Goal: Task Accomplishment & Management: Use online tool/utility

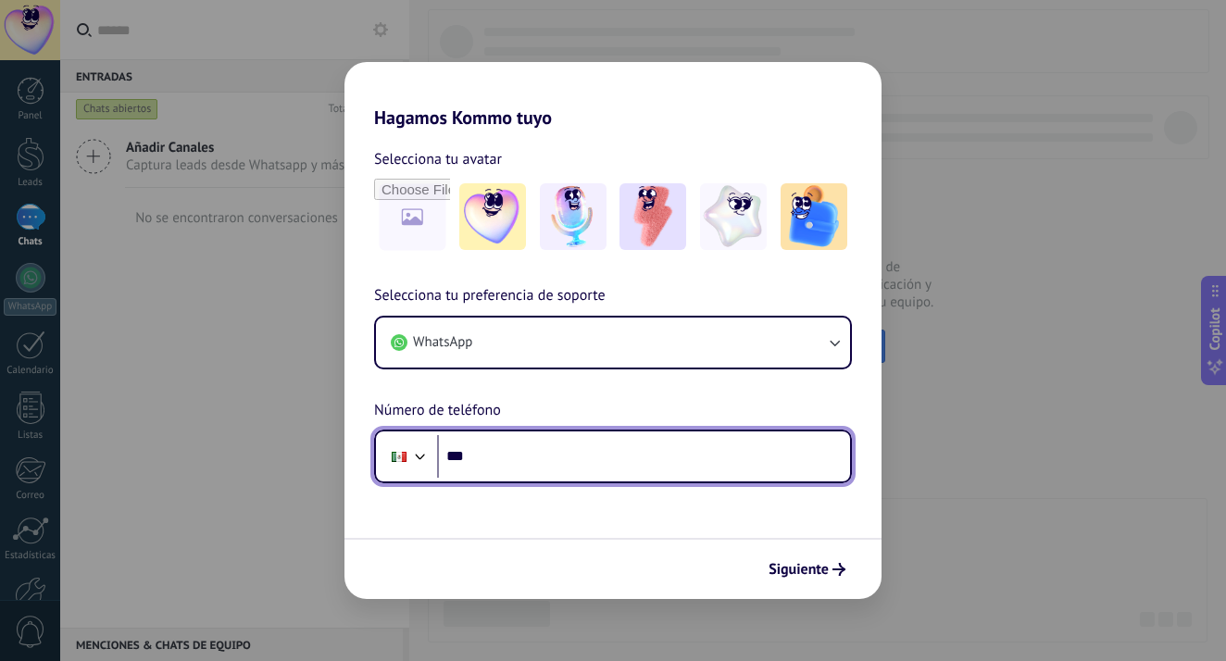
click at [551, 457] on input "***" at bounding box center [643, 456] width 413 height 43
type input "**********"
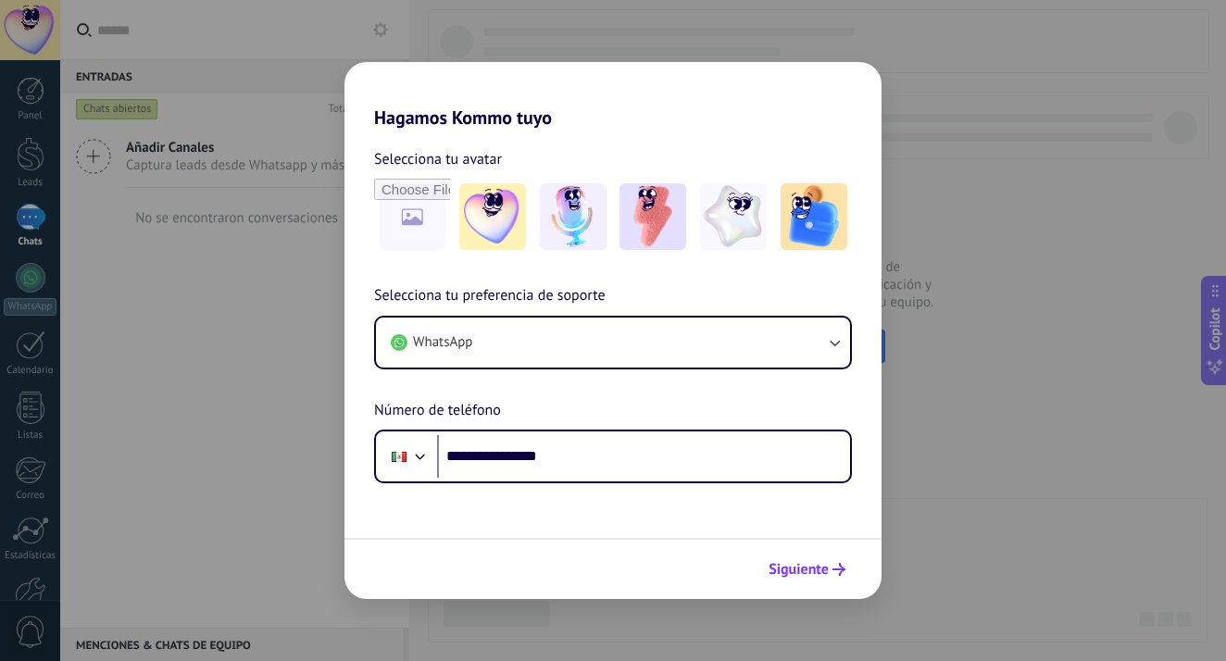
click at [806, 571] on span "Siguiente" at bounding box center [799, 569] width 60 height 13
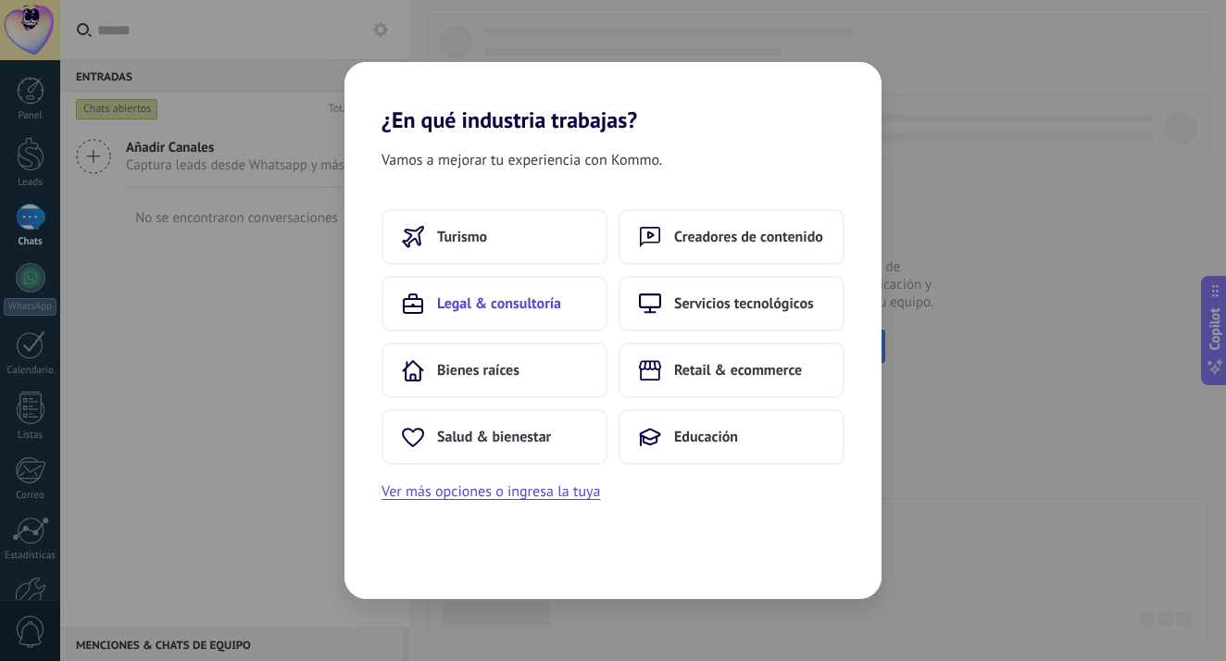
click at [552, 320] on button "Legal & consultoría" at bounding box center [495, 304] width 226 height 56
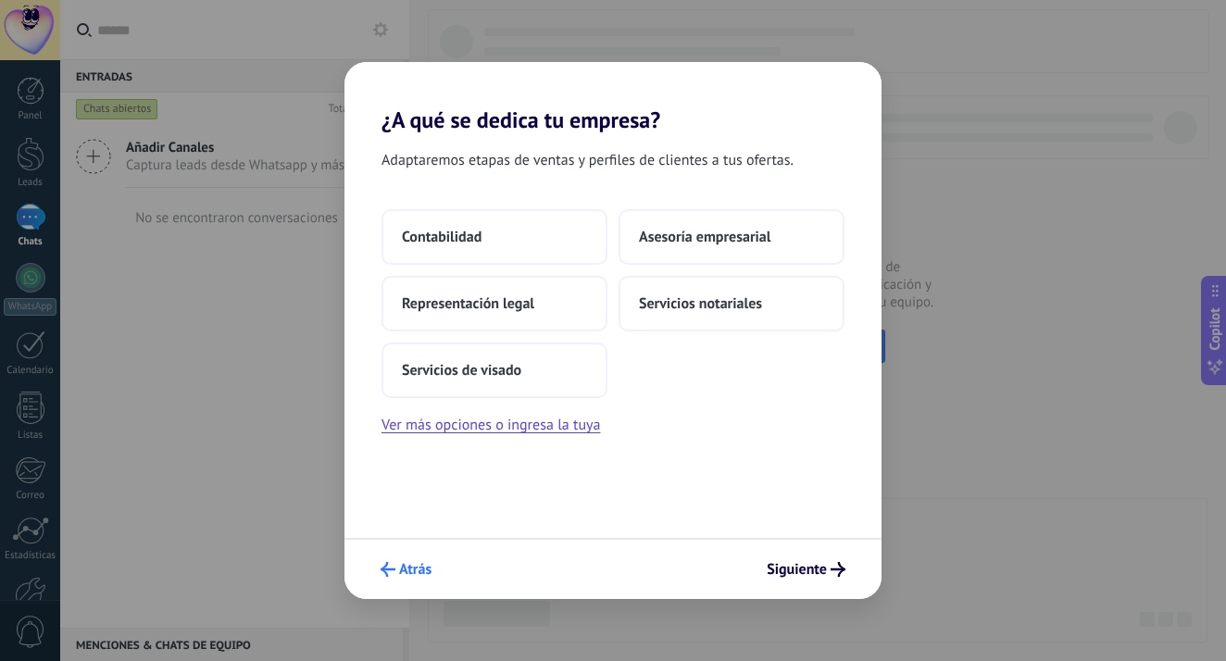
click at [417, 566] on span "Atrás" at bounding box center [415, 569] width 32 height 13
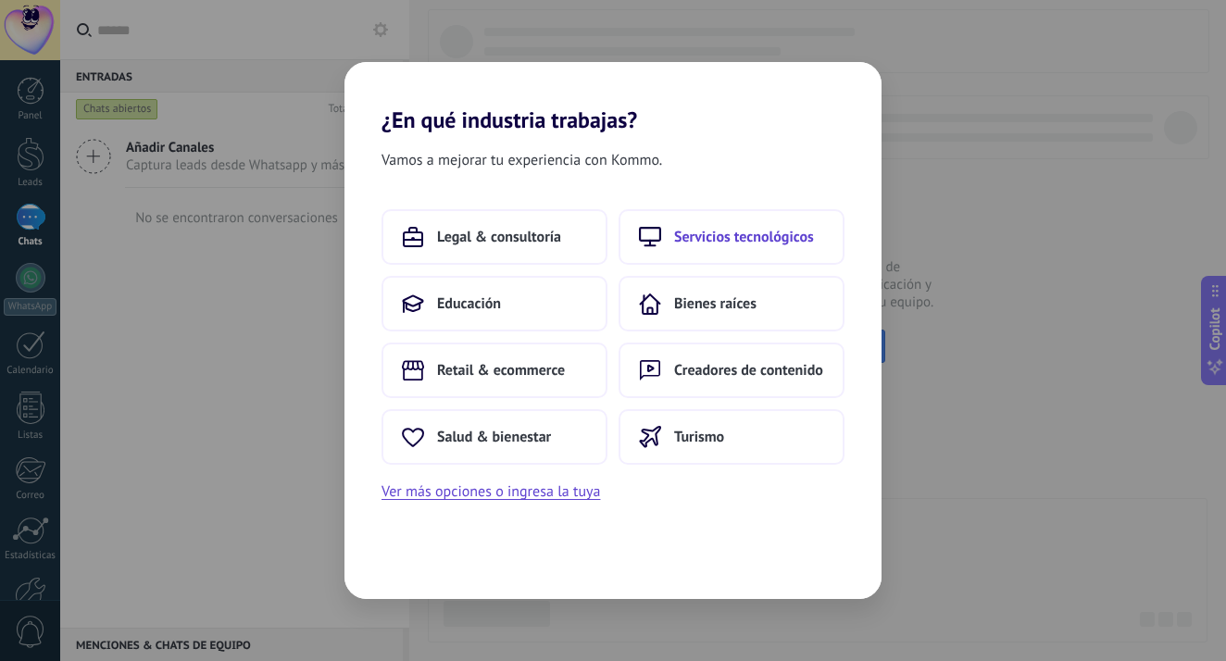
click at [712, 245] on span "Servicios tecnológicos" at bounding box center [744, 237] width 140 height 19
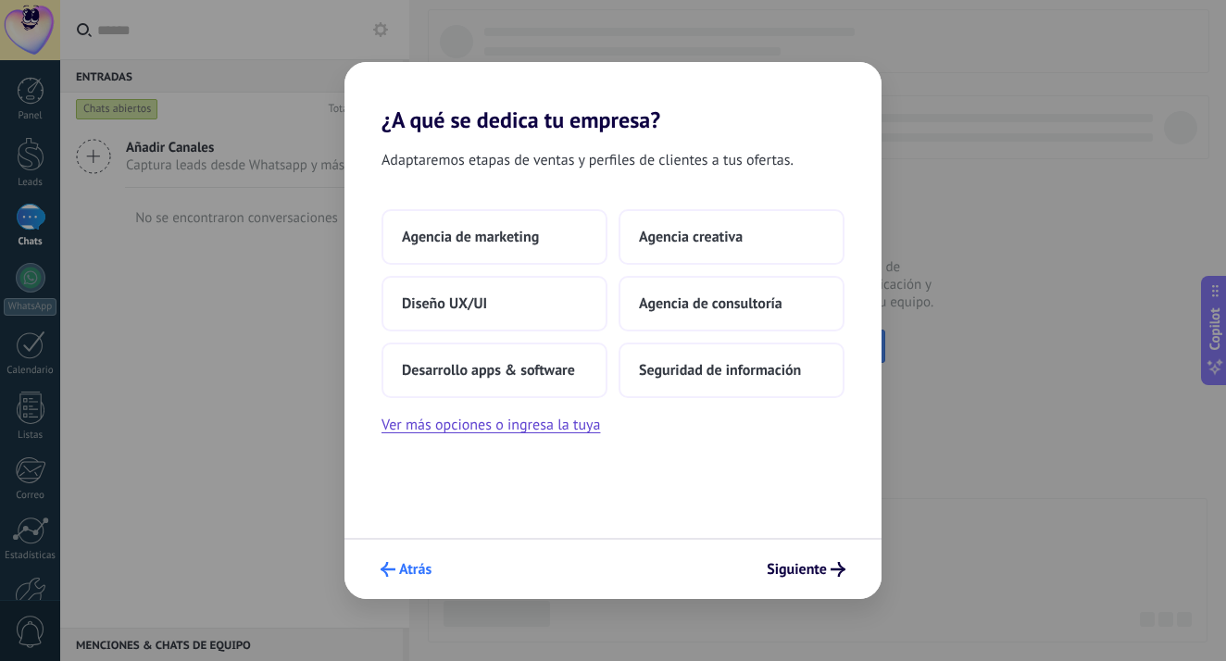
click at [417, 572] on span "Atrás" at bounding box center [415, 569] width 32 height 13
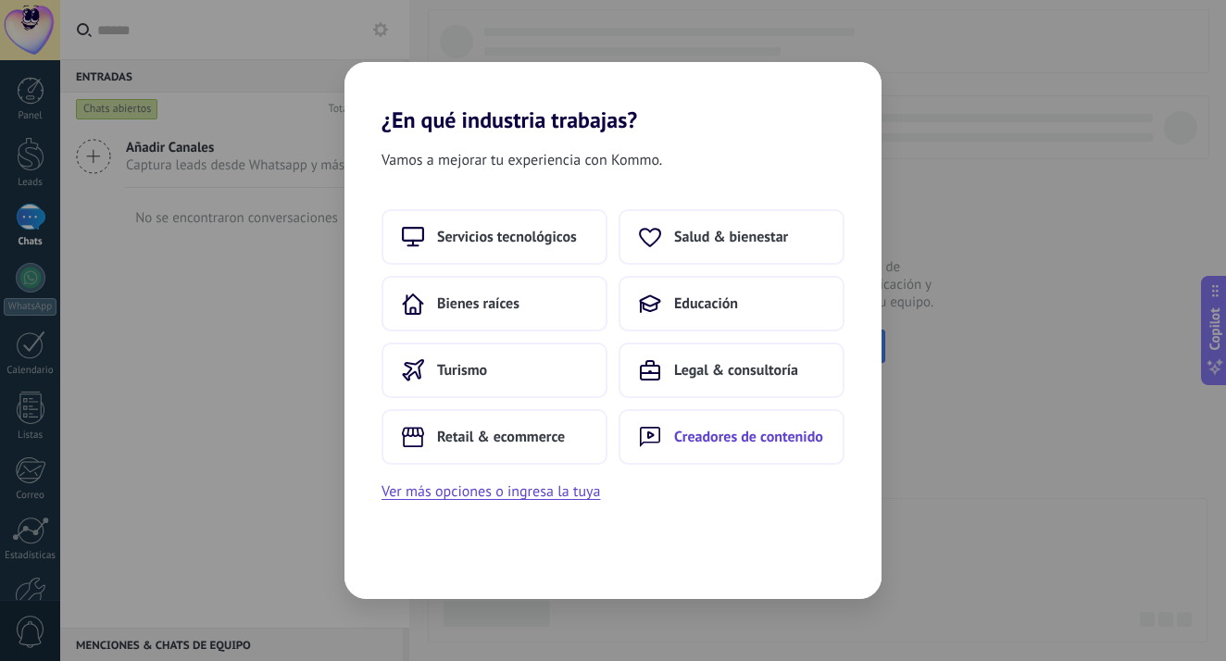
click at [793, 437] on span "Creadores de contenido" at bounding box center [748, 437] width 149 height 19
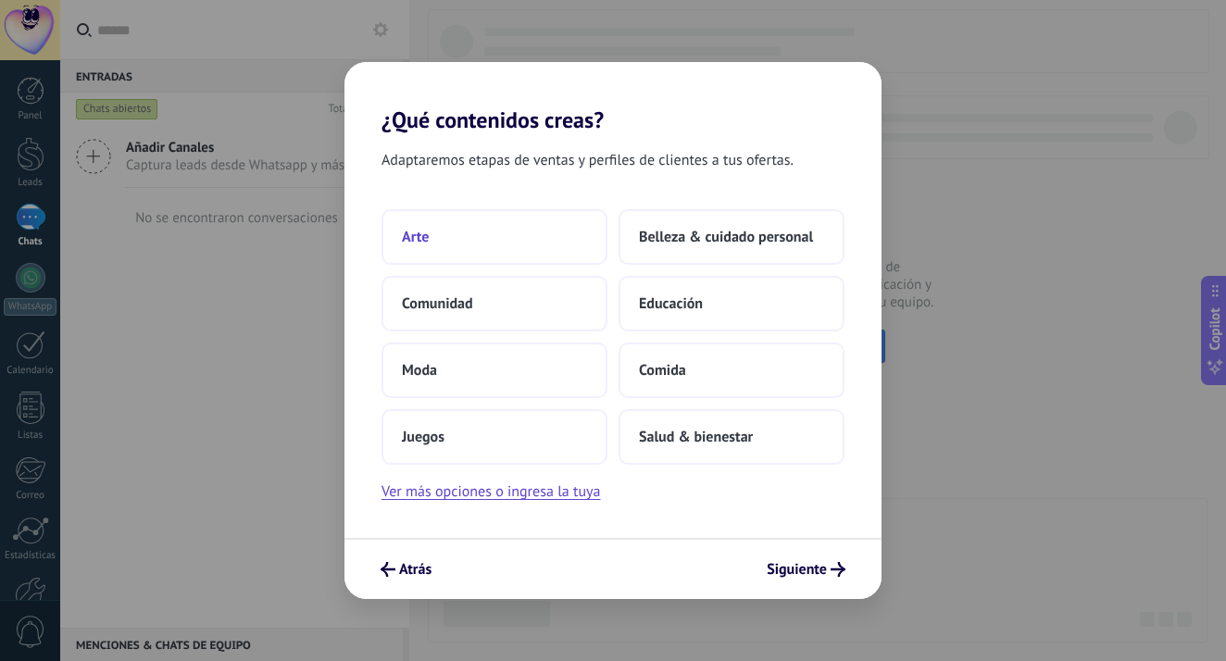
click at [469, 239] on button "Arte" at bounding box center [495, 237] width 226 height 56
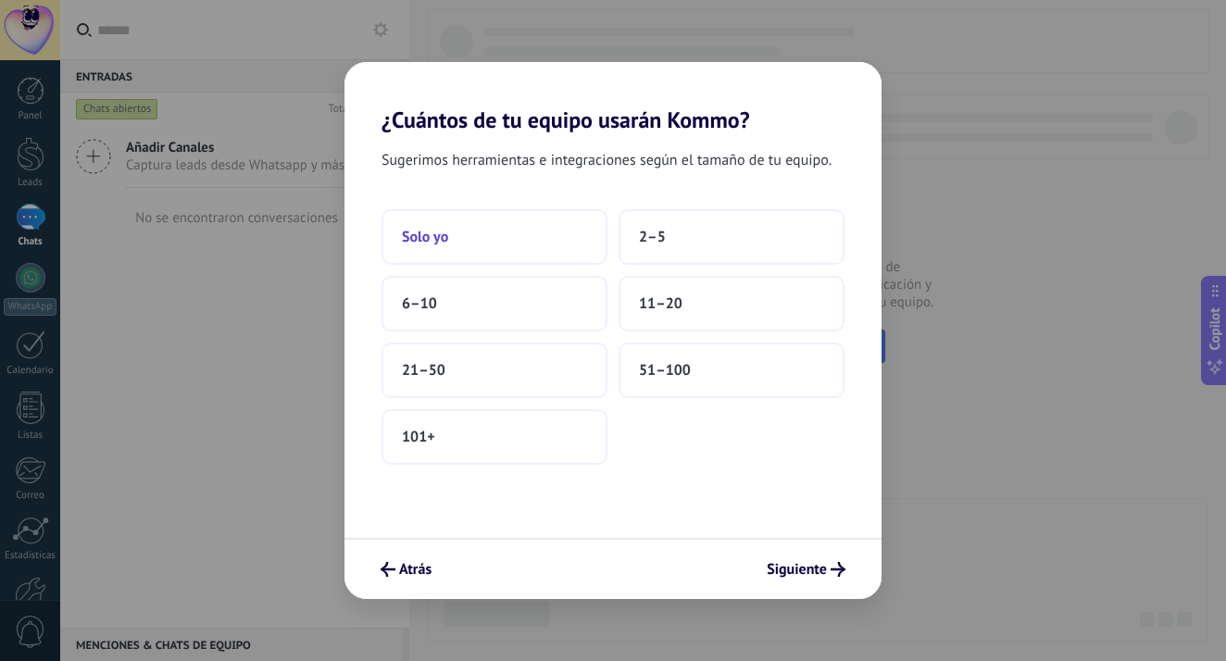
click at [518, 235] on button "Solo yo" at bounding box center [495, 237] width 226 height 56
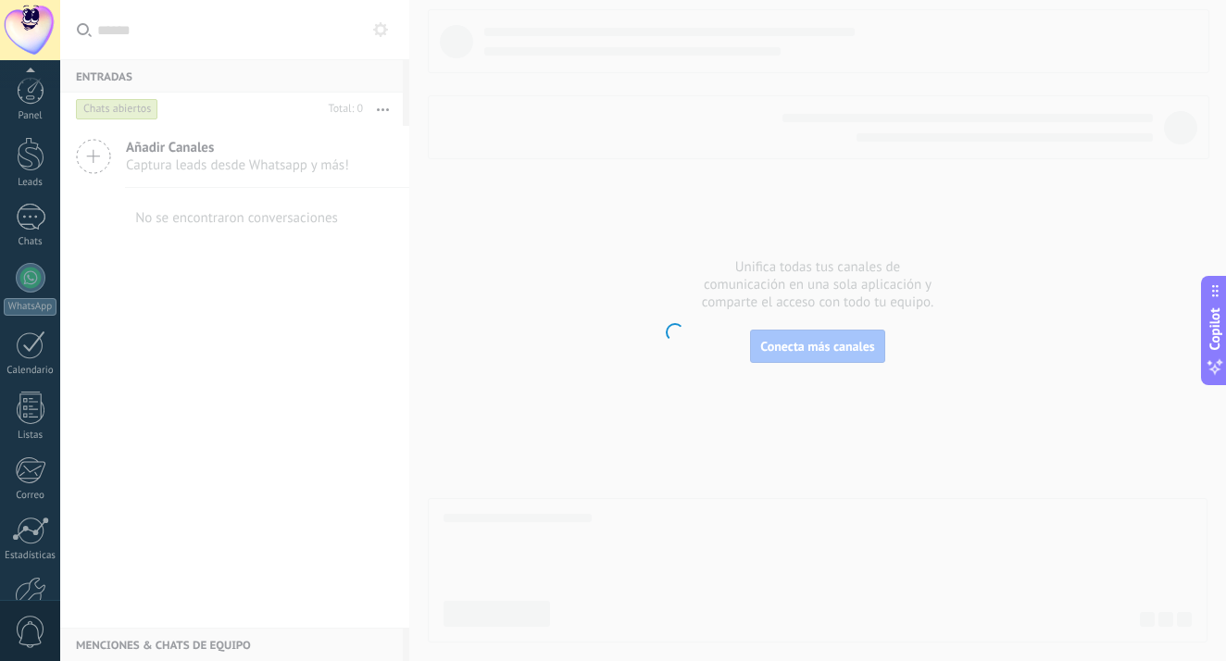
scroll to position [109, 0]
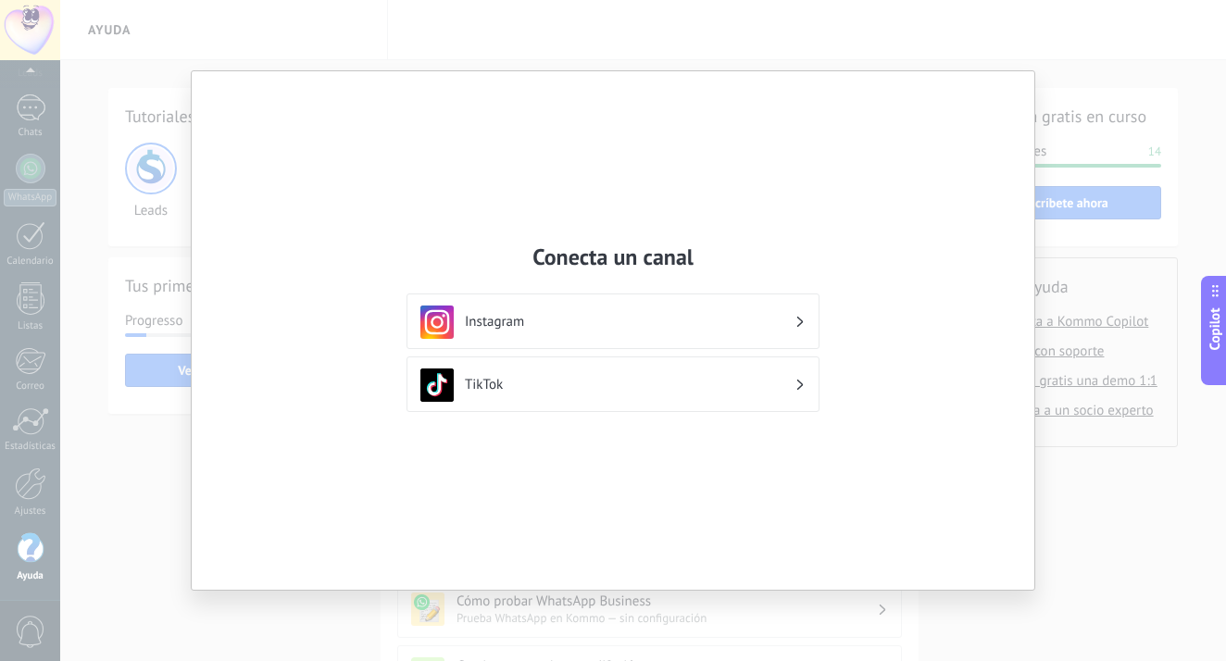
click at [798, 322] on icon at bounding box center [801, 322] width 6 height 11
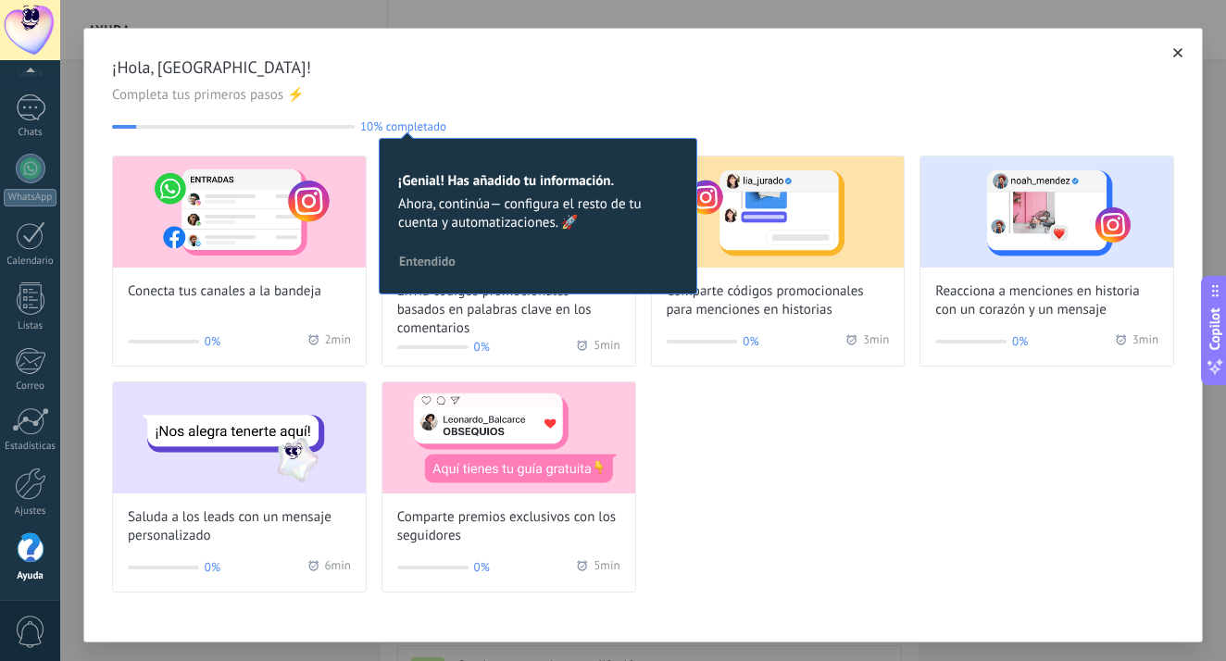
click at [859, 509] on div "Conecta tus canales a la bandeja 0% 2 min Envía códigos promocionales basados e…" at bounding box center [643, 374] width 1062 height 437
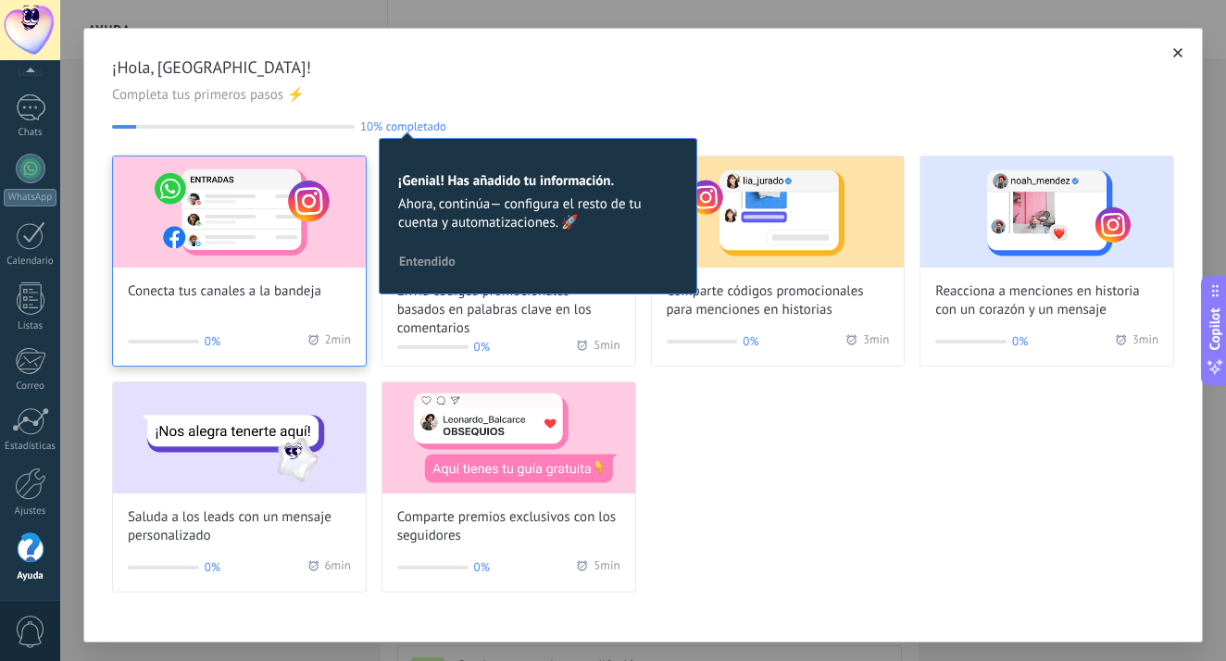
click at [237, 236] on img at bounding box center [239, 212] width 253 height 111
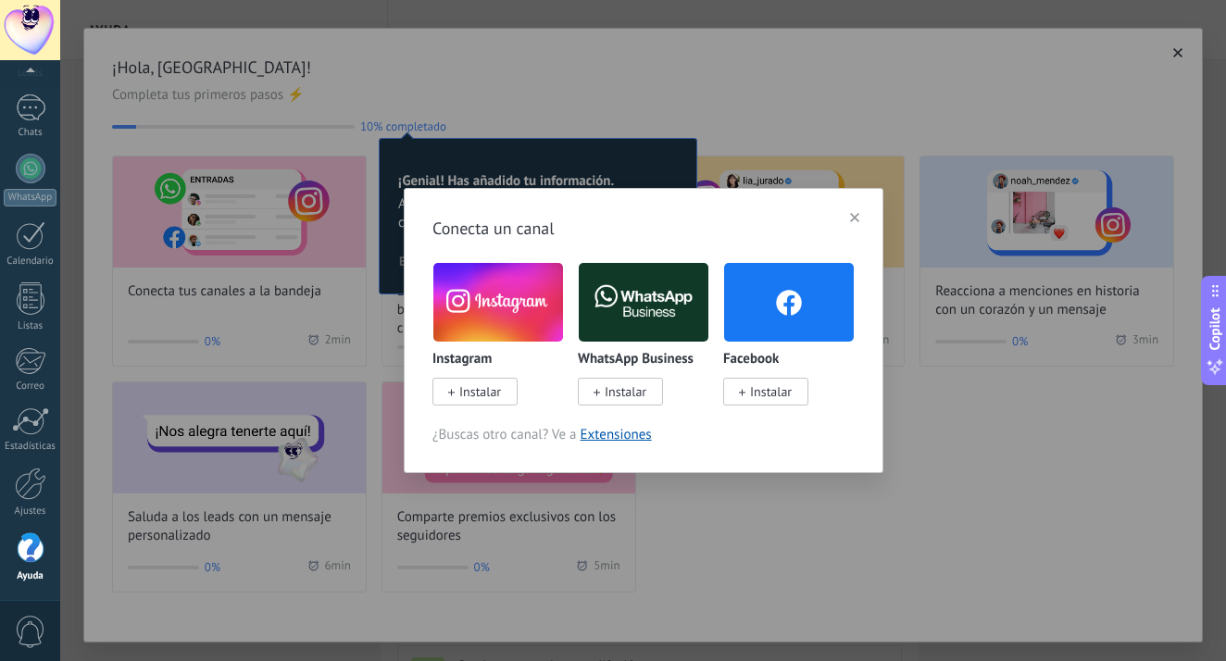
click at [517, 310] on img at bounding box center [498, 302] width 130 height 88
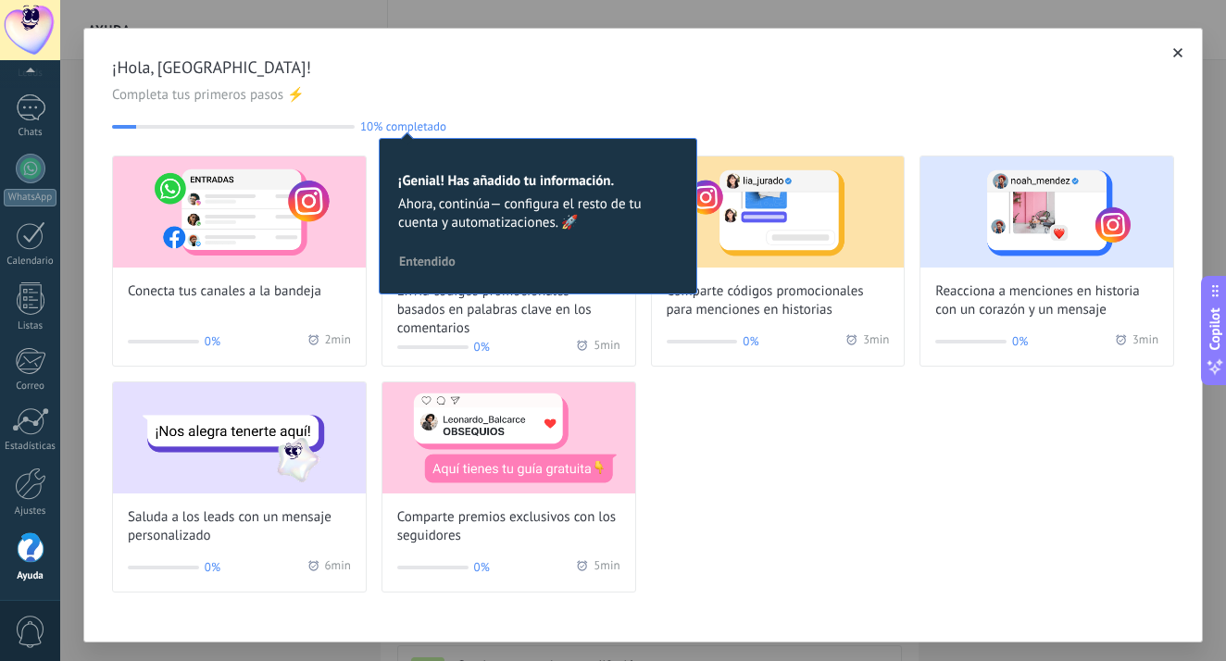
click at [832, 522] on div "Conecta tus canales a la bandeja 0% 2 min Envía códigos promocionales basados e…" at bounding box center [643, 374] width 1062 height 437
click at [1174, 57] on use "button" at bounding box center [1178, 52] width 9 height 9
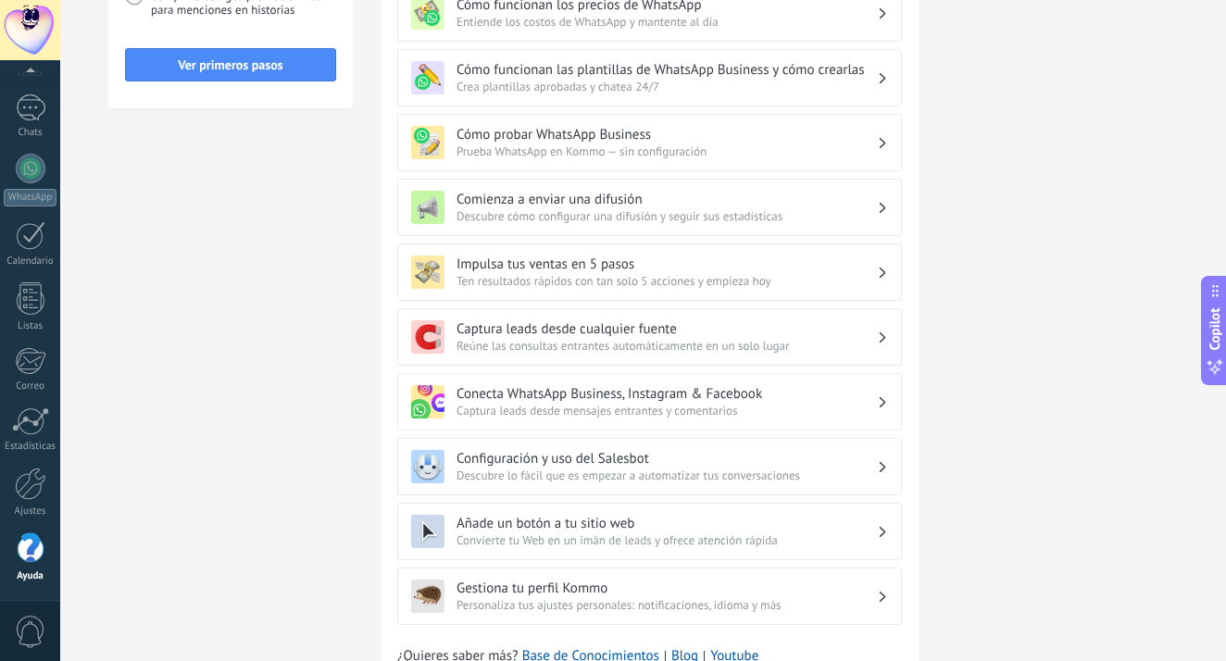
scroll to position [467, 0]
click at [877, 403] on div "Conecta WhatsApp Business, Instagram & Facebook Captura leads desde mensajes en…" at bounding box center [649, 401] width 477 height 33
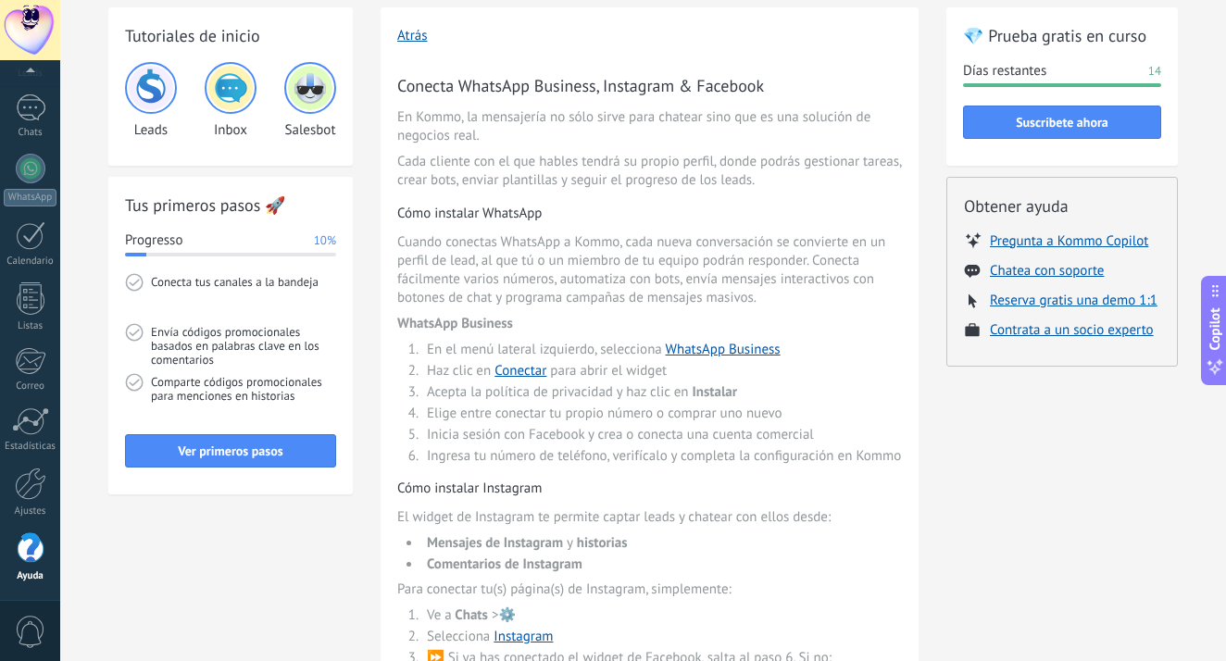
scroll to position [96, 0]
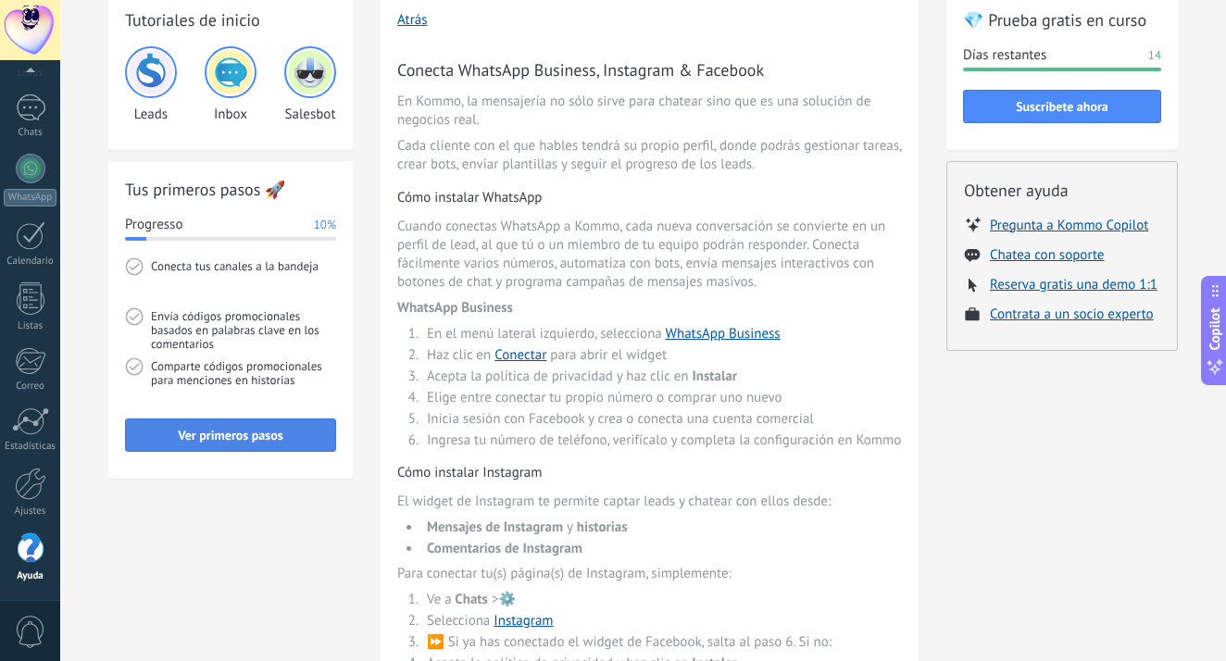
click at [235, 445] on button "Ver primeros pasos" at bounding box center [230, 435] width 211 height 33
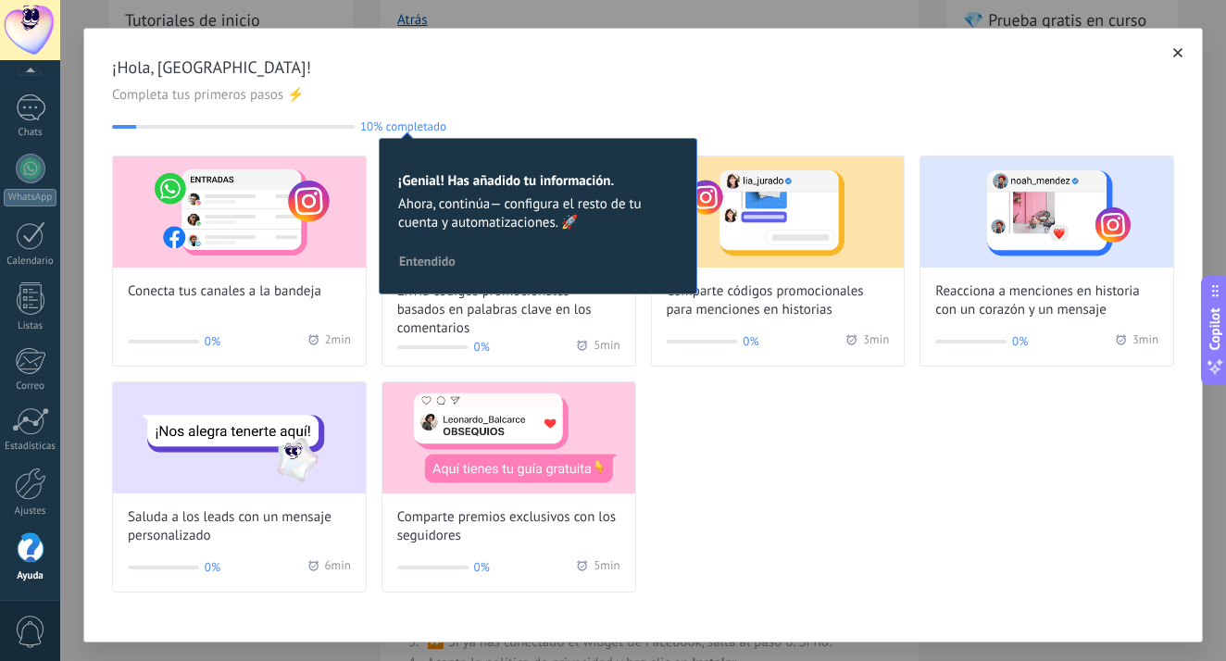
click at [438, 268] on span "Entendido" at bounding box center [427, 261] width 57 height 13
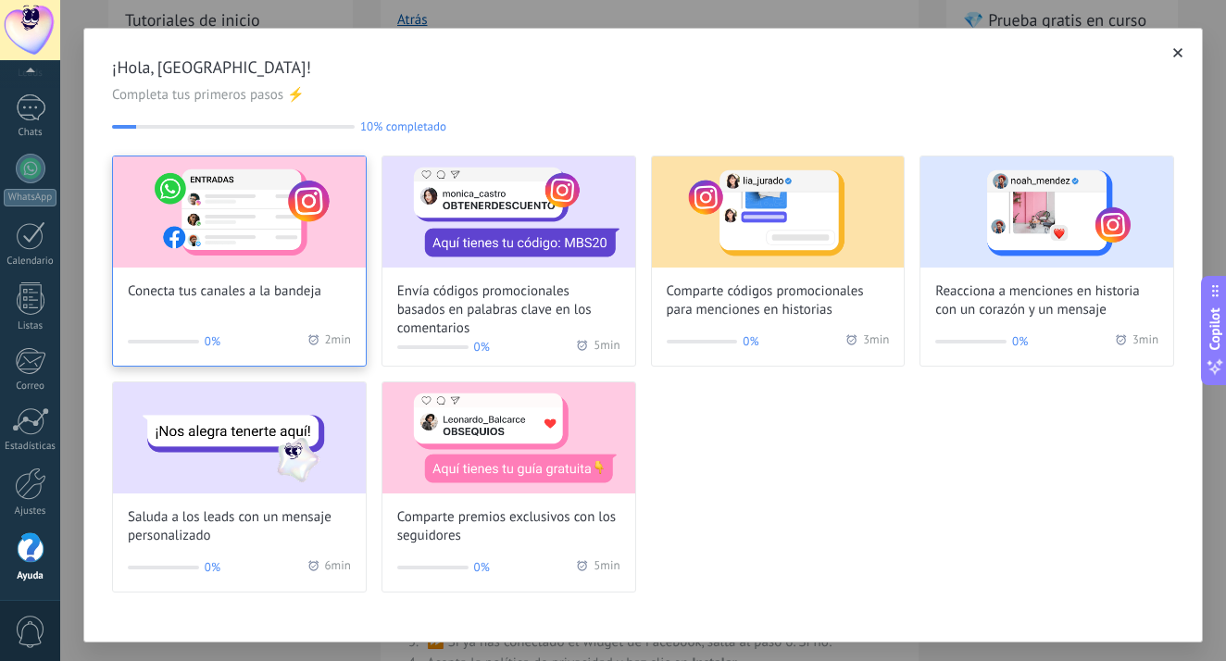
click at [237, 316] on div "Conecta tus canales a la bandeja 0% 2 min" at bounding box center [239, 261] width 255 height 211
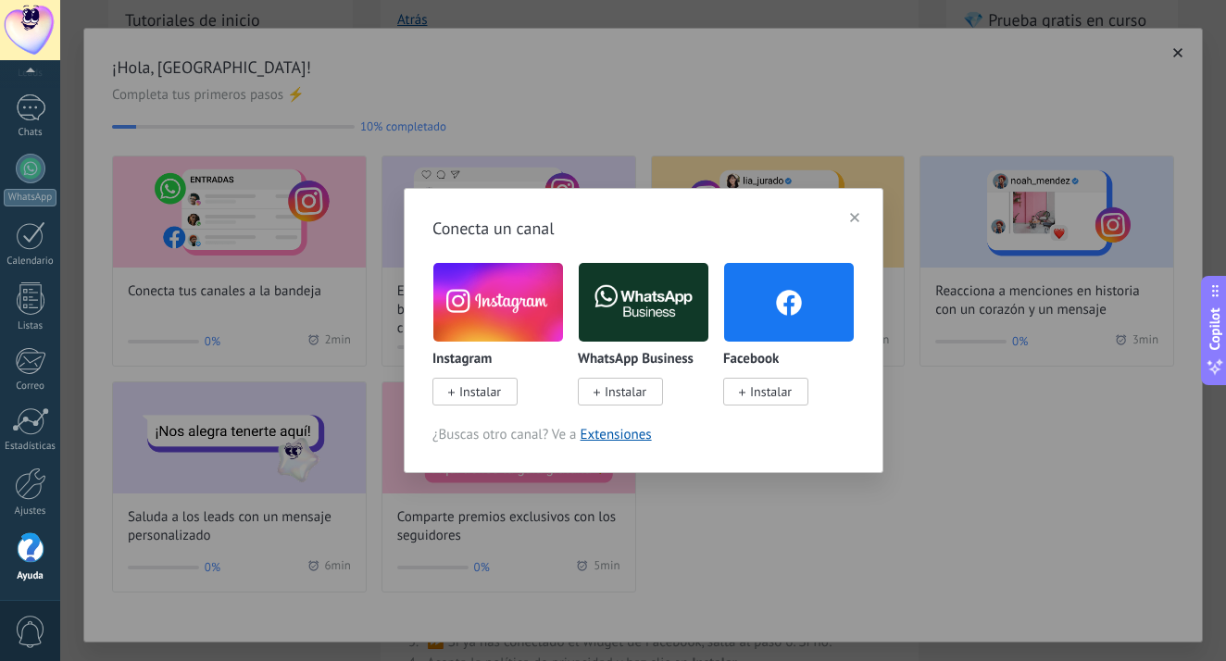
click at [757, 390] on span "Instalar" at bounding box center [771, 391] width 42 height 17
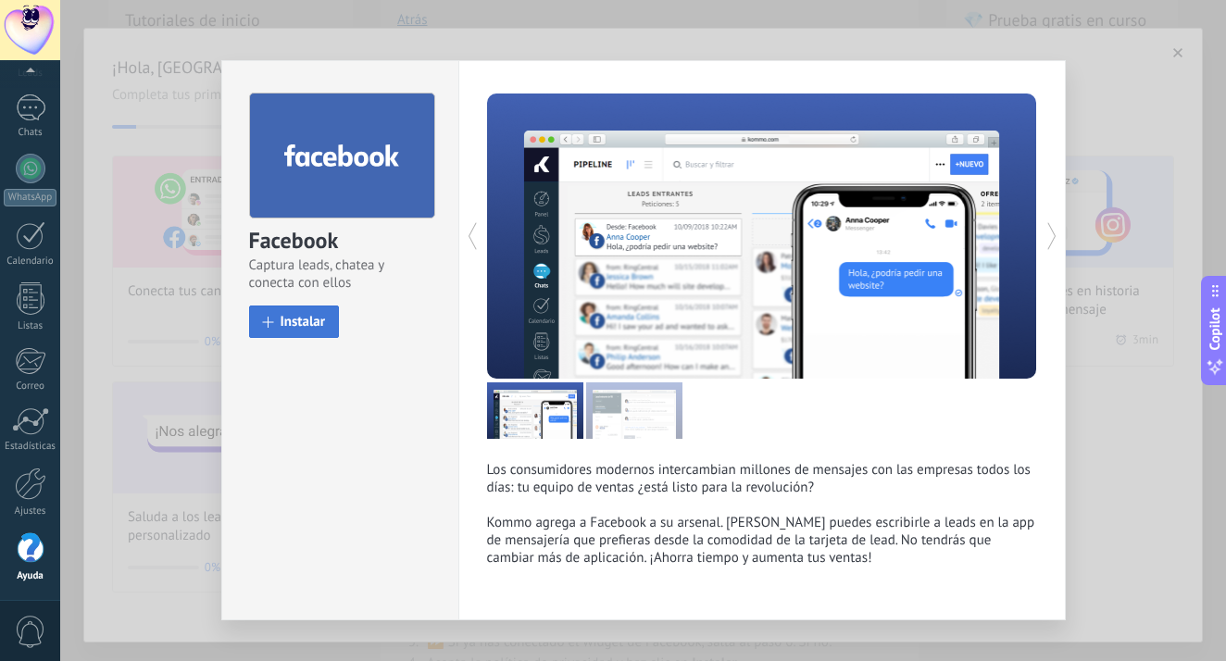
click at [291, 331] on button "Instalar" at bounding box center [294, 322] width 91 height 32
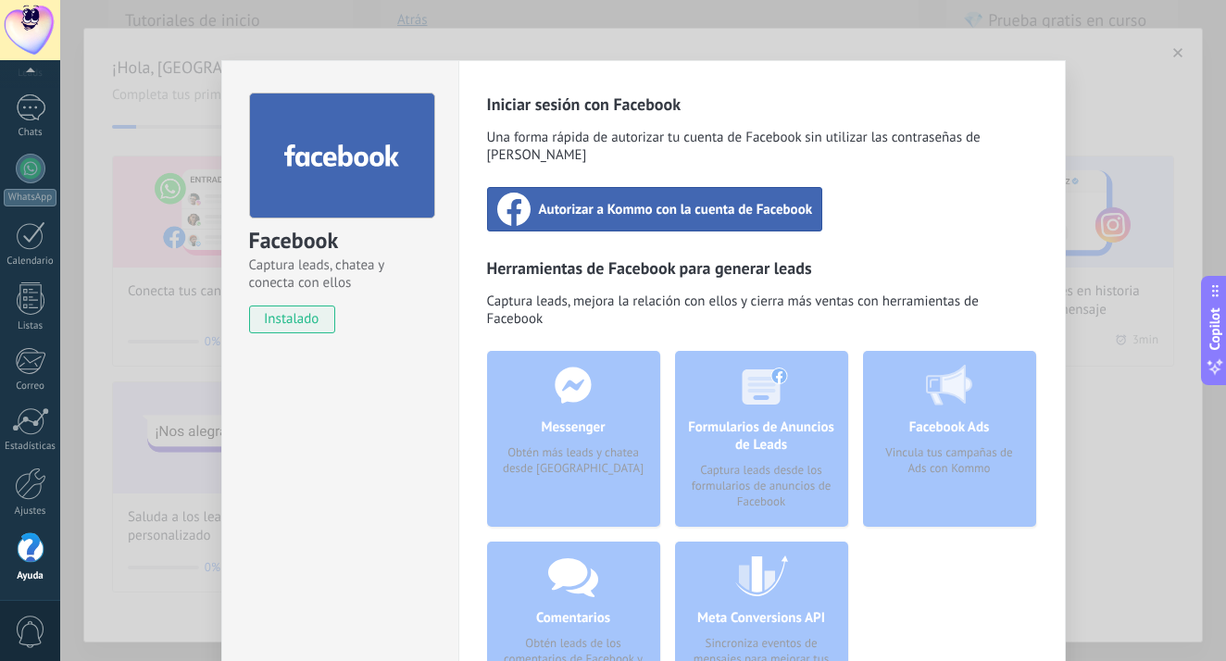
click at [752, 203] on div "Autorizar a Kommo con la cuenta de Facebook" at bounding box center [655, 209] width 336 height 44
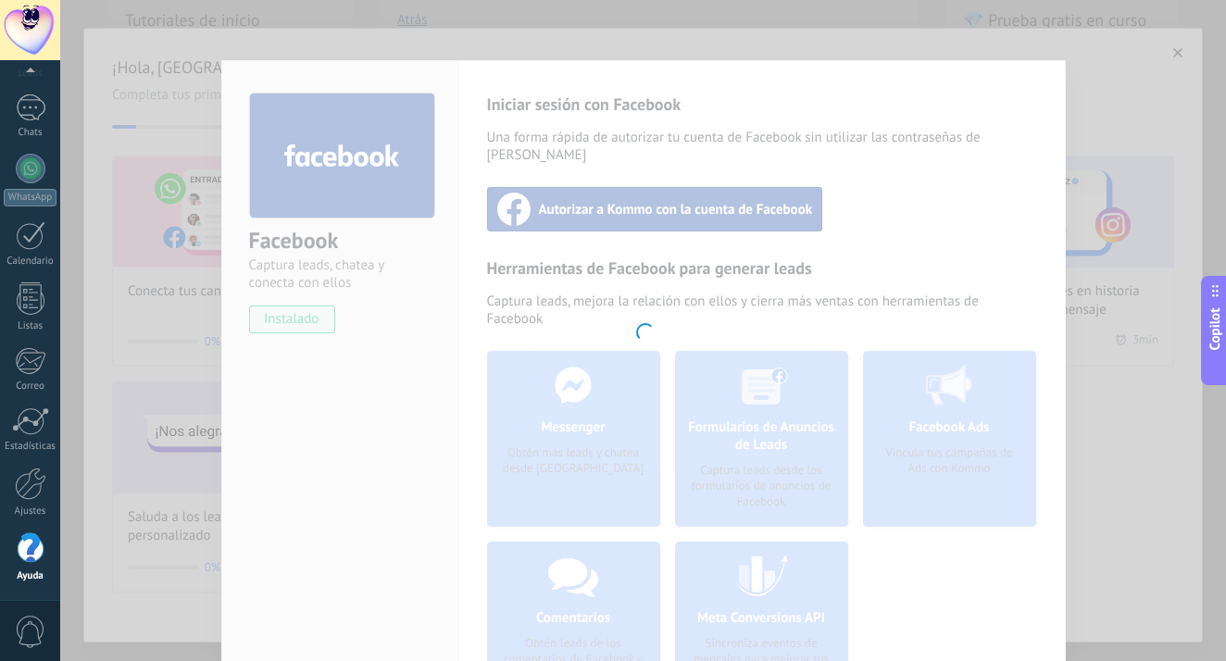
click at [796, 305] on div at bounding box center [643, 330] width 1166 height 661
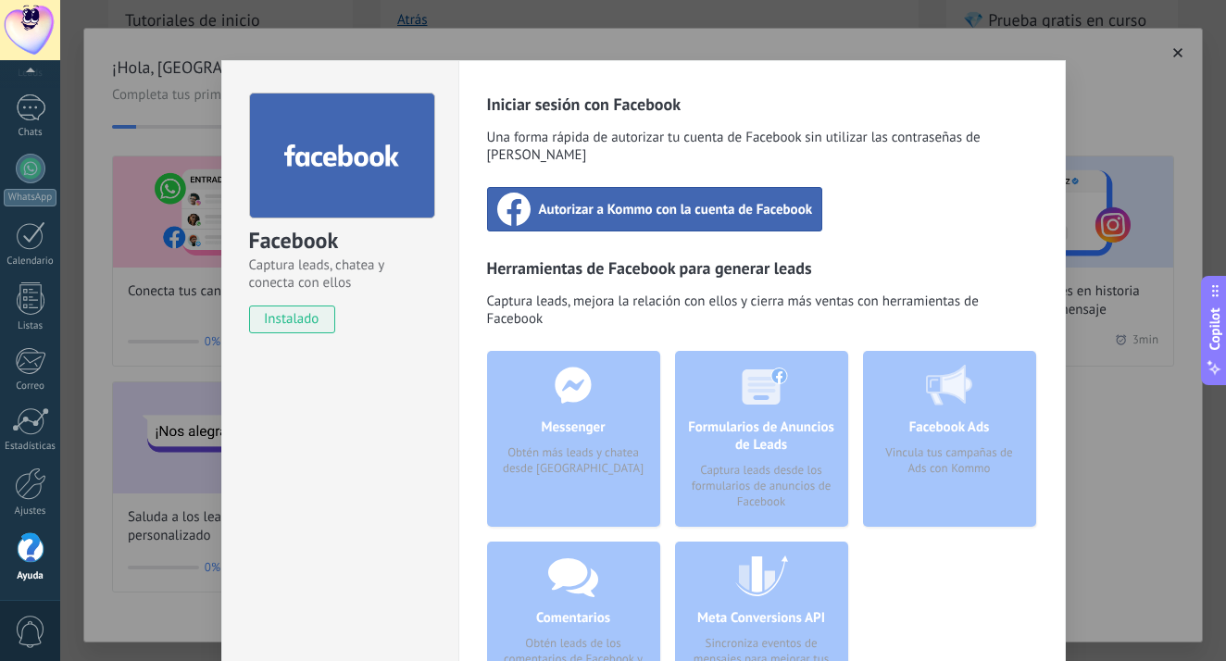
click at [1164, 62] on div "Facebook Captura leads, chatea y conecta con ellos instalado Desinstalar Inicia…" at bounding box center [643, 330] width 1166 height 661
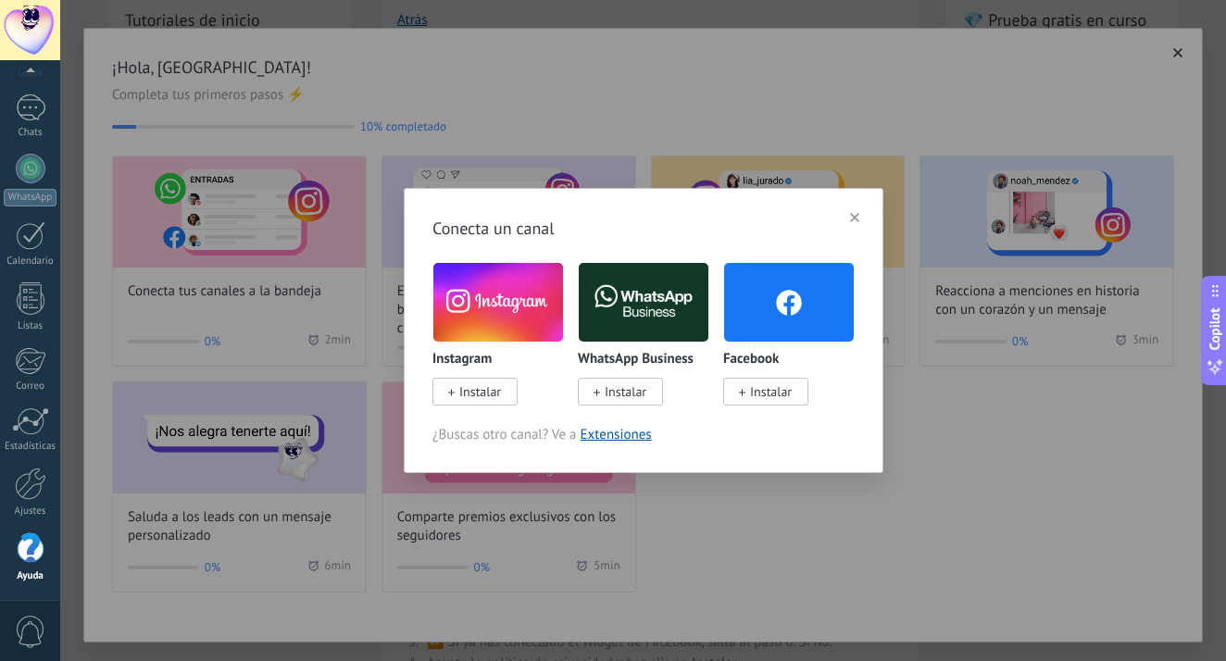
click at [625, 392] on span "Instalar" at bounding box center [626, 391] width 42 height 17
click at [634, 389] on span "Instalar" at bounding box center [626, 391] width 42 height 17
click at [642, 389] on span "Instalar" at bounding box center [626, 391] width 42 height 17
drag, startPoint x: 964, startPoint y: 492, endPoint x: 980, endPoint y: 492, distance: 15.7
click at [965, 492] on div "Conecta un canal Instagram Instalar WhatsApp Business Instalar Facebook Instala…" at bounding box center [643, 330] width 1166 height 661
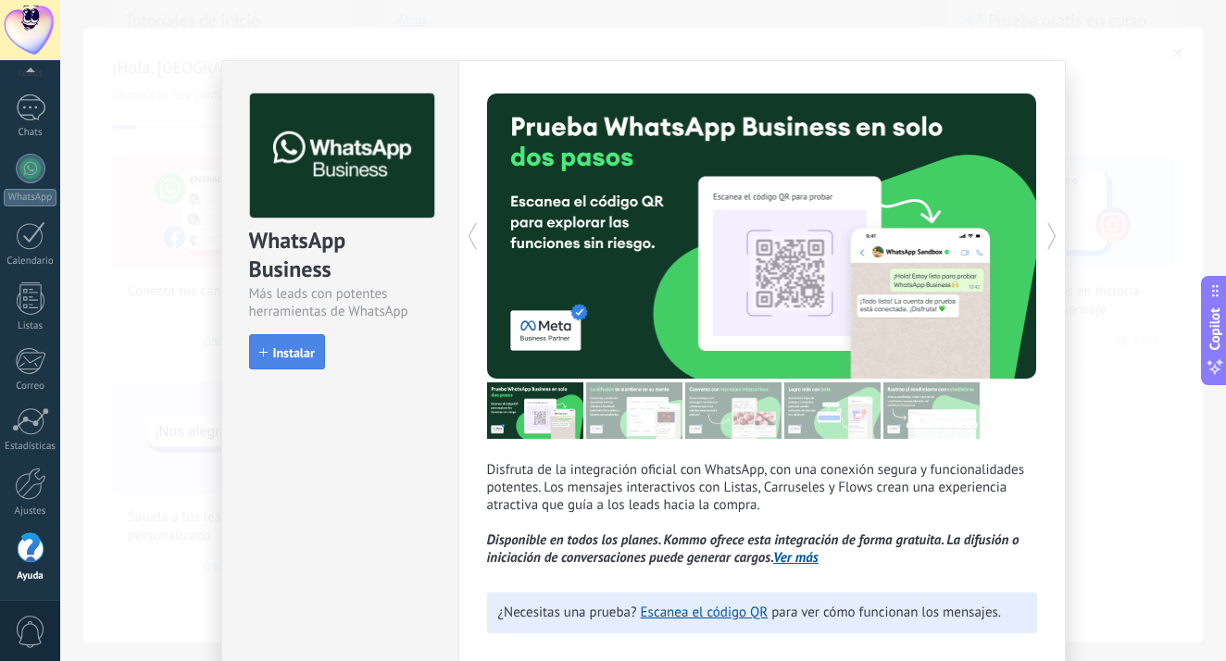
click at [281, 351] on span "Instalar" at bounding box center [294, 352] width 42 height 13
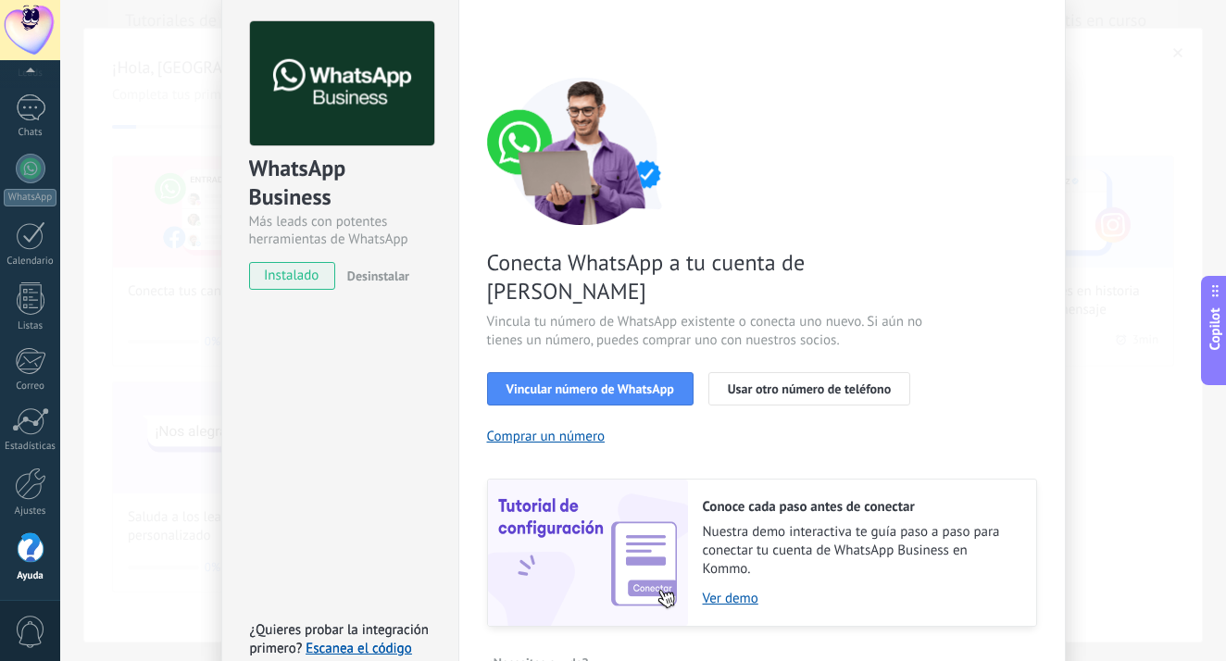
scroll to position [79, 0]
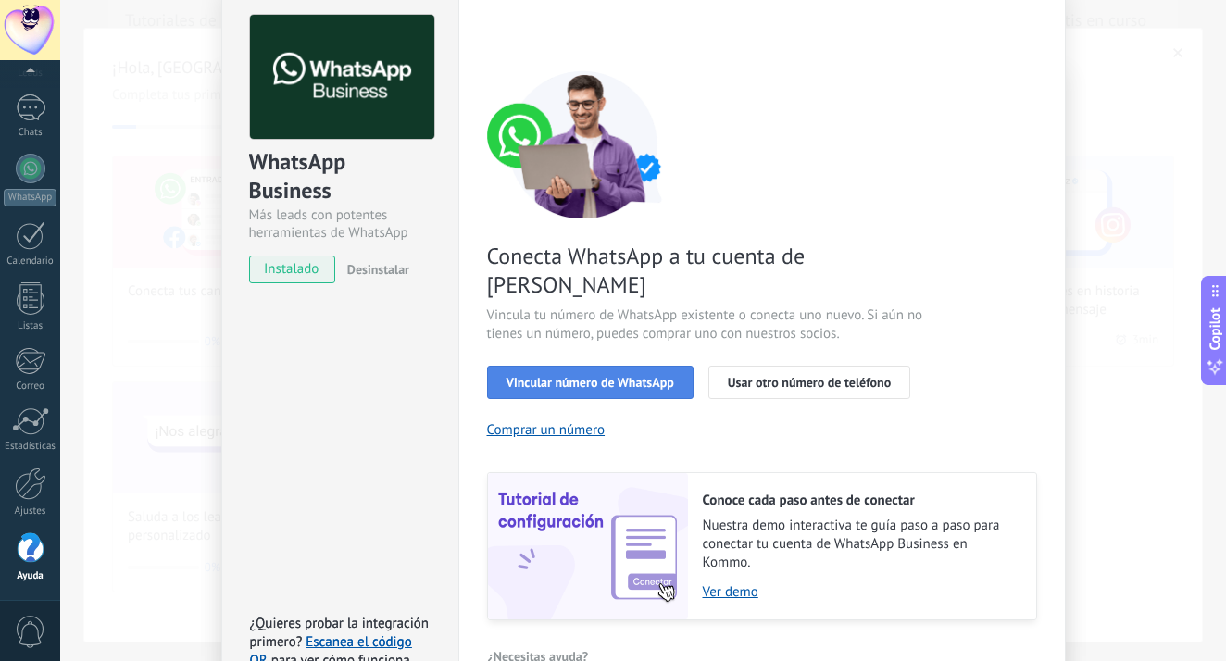
click at [634, 376] on span "Vincular número de WhatsApp" at bounding box center [591, 382] width 168 height 13
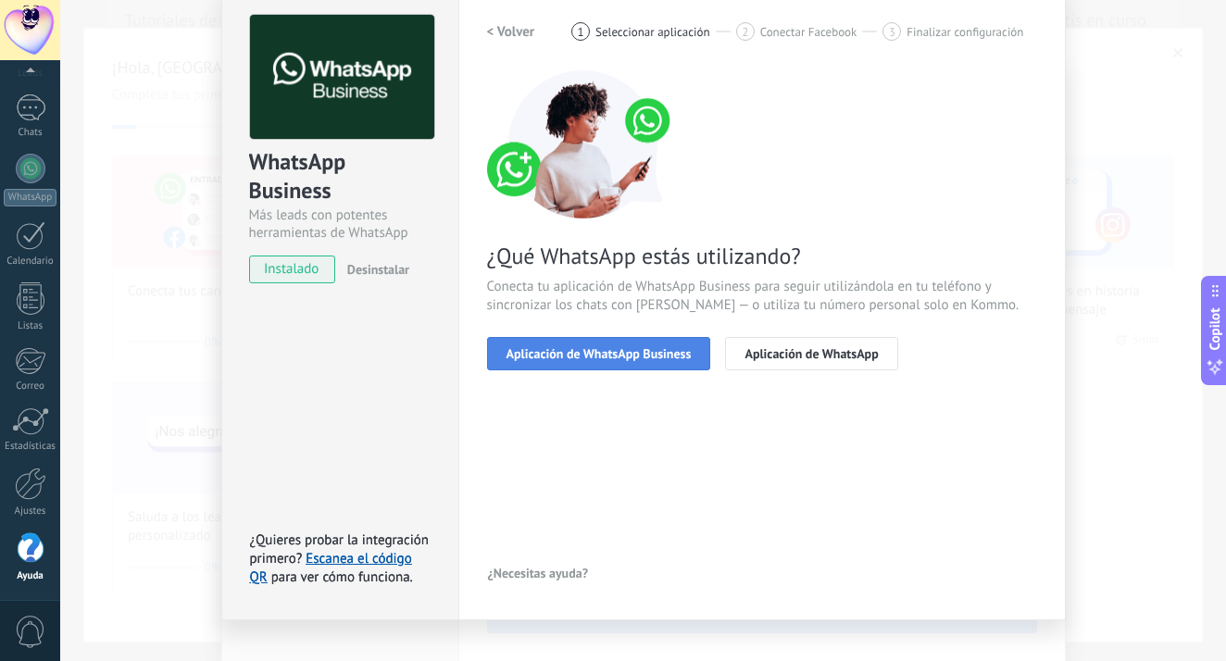
click at [663, 358] on span "Aplicación de WhatsApp Business" at bounding box center [599, 353] width 185 height 13
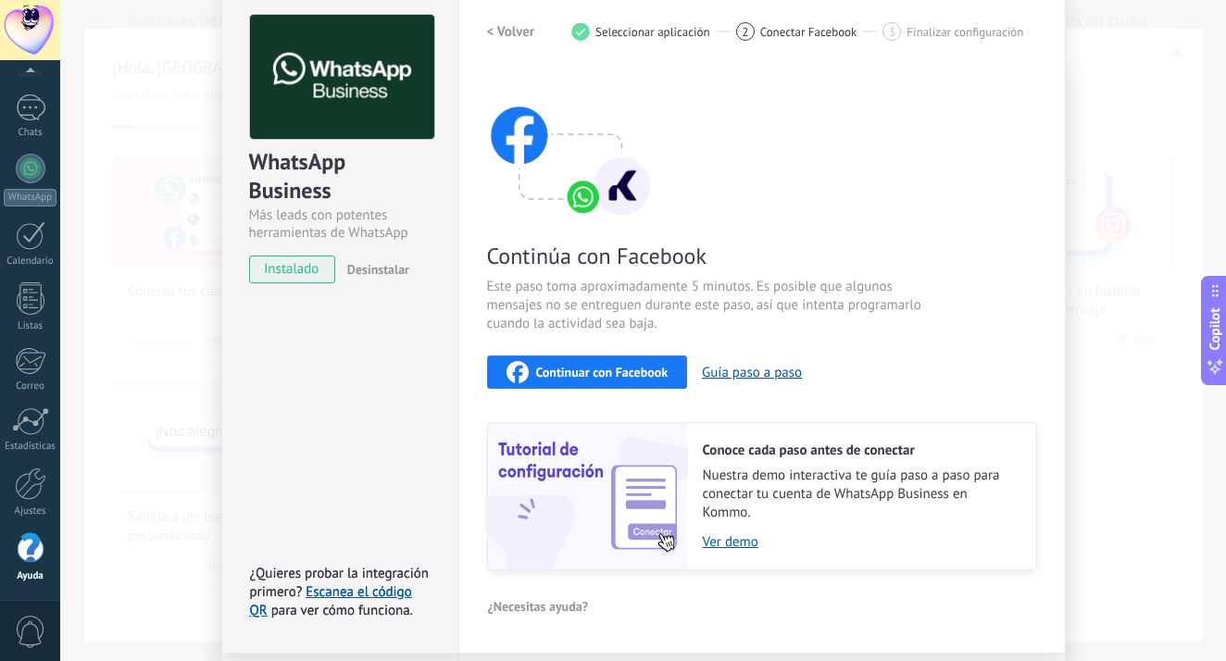
click at [643, 376] on span "Continuar con Facebook" at bounding box center [602, 372] width 132 height 13
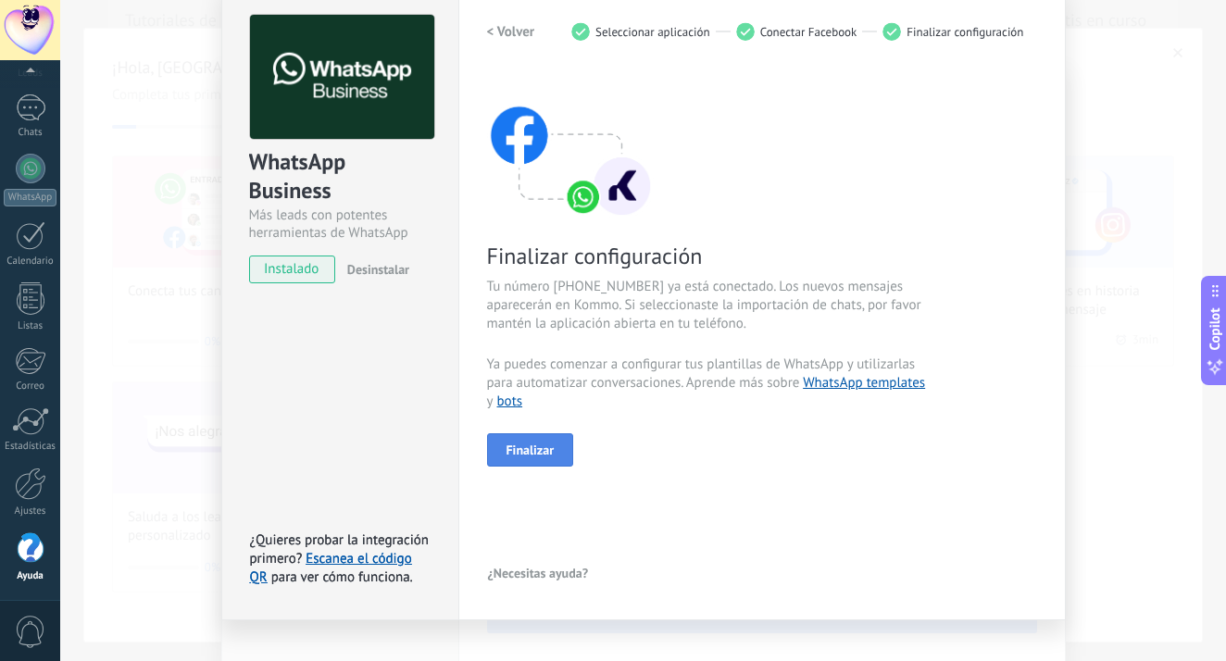
click at [554, 453] on button "Finalizar" at bounding box center [530, 449] width 87 height 33
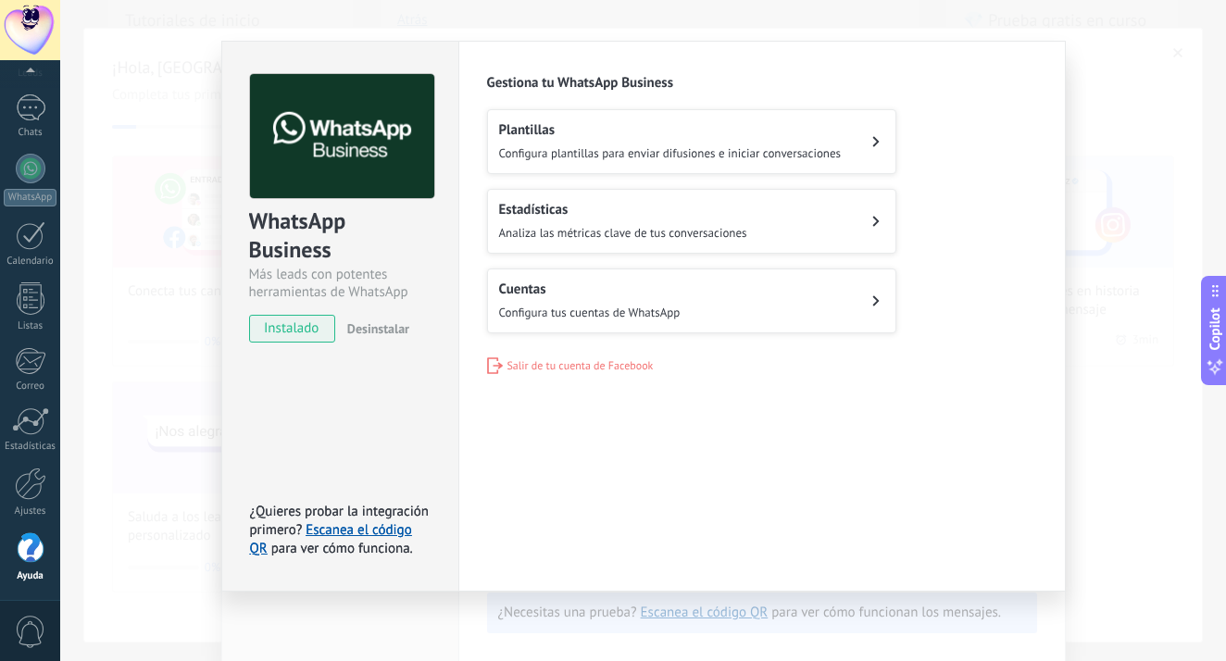
click at [850, 156] on button "Plantillas Configura plantillas para enviar difusiones e iniciar conversaciones" at bounding box center [691, 141] width 409 height 65
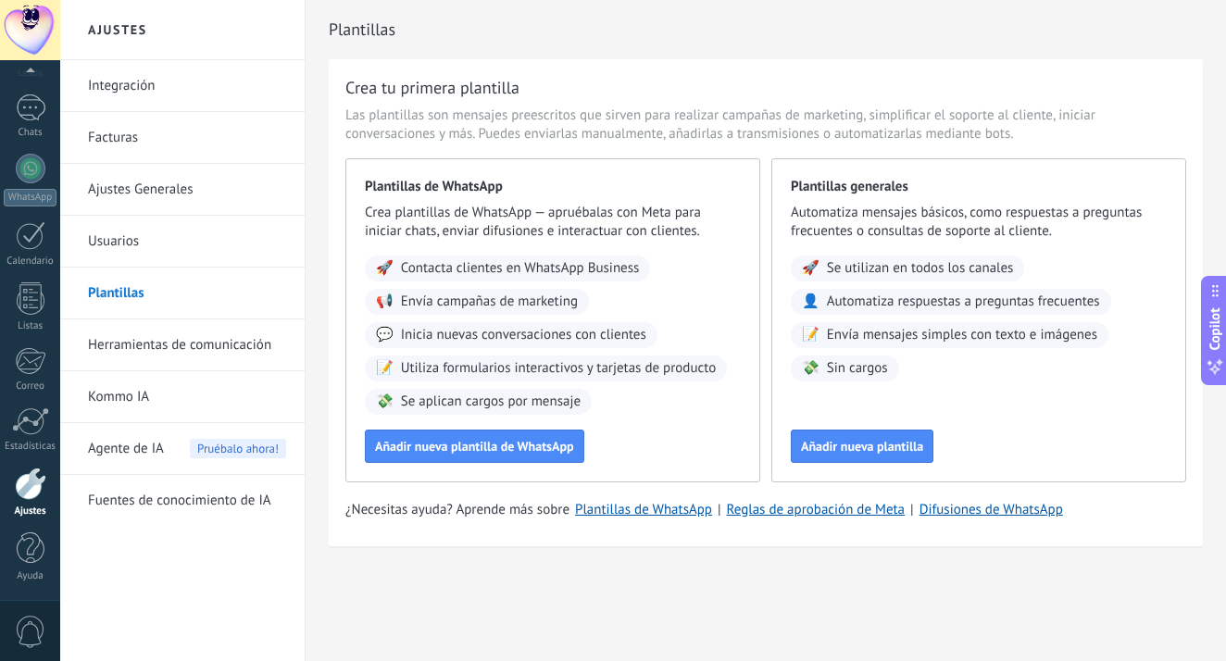
click at [20, 40] on div at bounding box center [30, 30] width 60 height 60
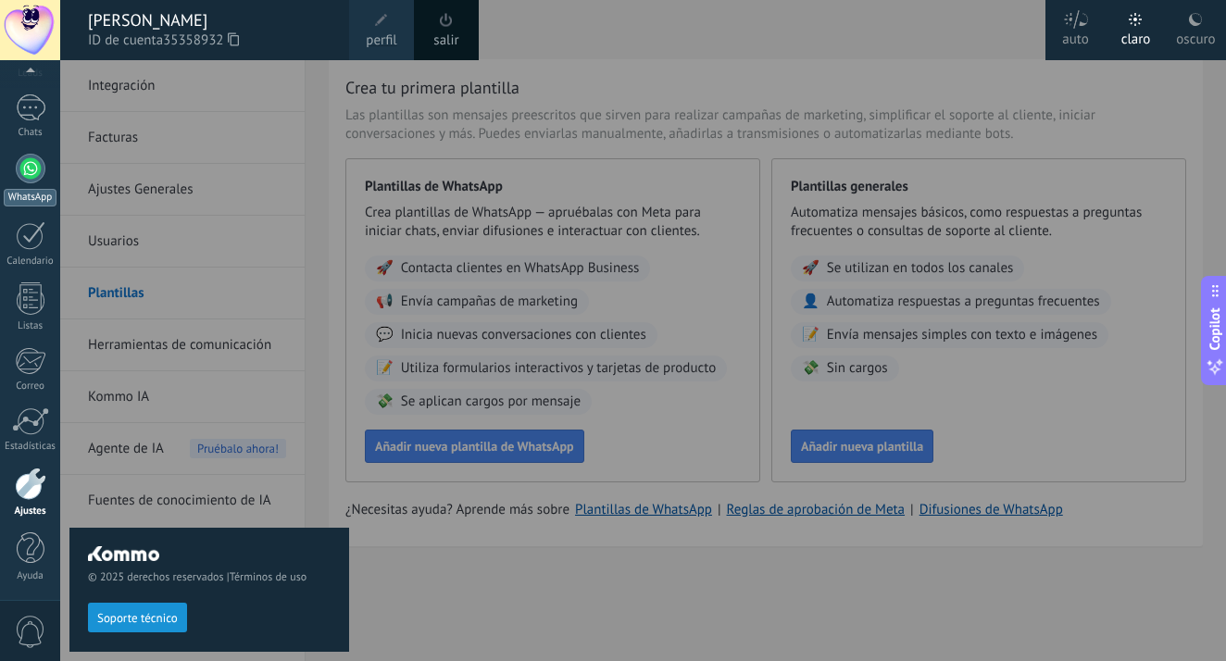
scroll to position [98, 0]
click at [21, 192] on div at bounding box center [31, 180] width 30 height 30
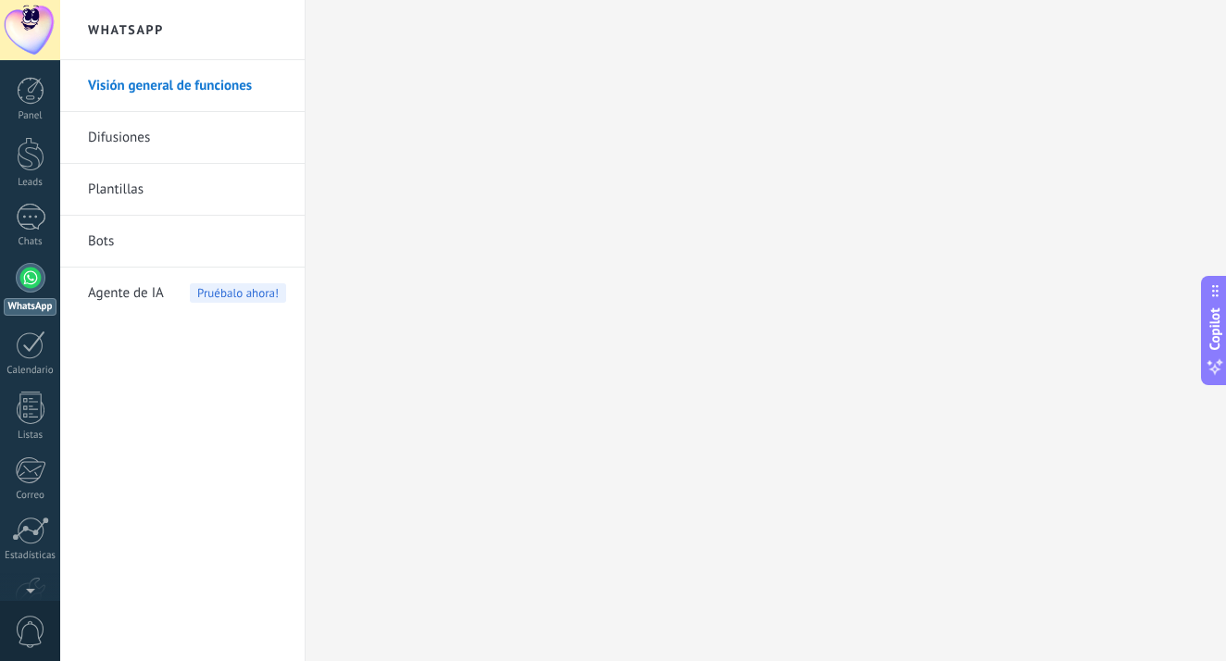
click at [133, 179] on link "Plantillas" at bounding box center [187, 190] width 198 height 52
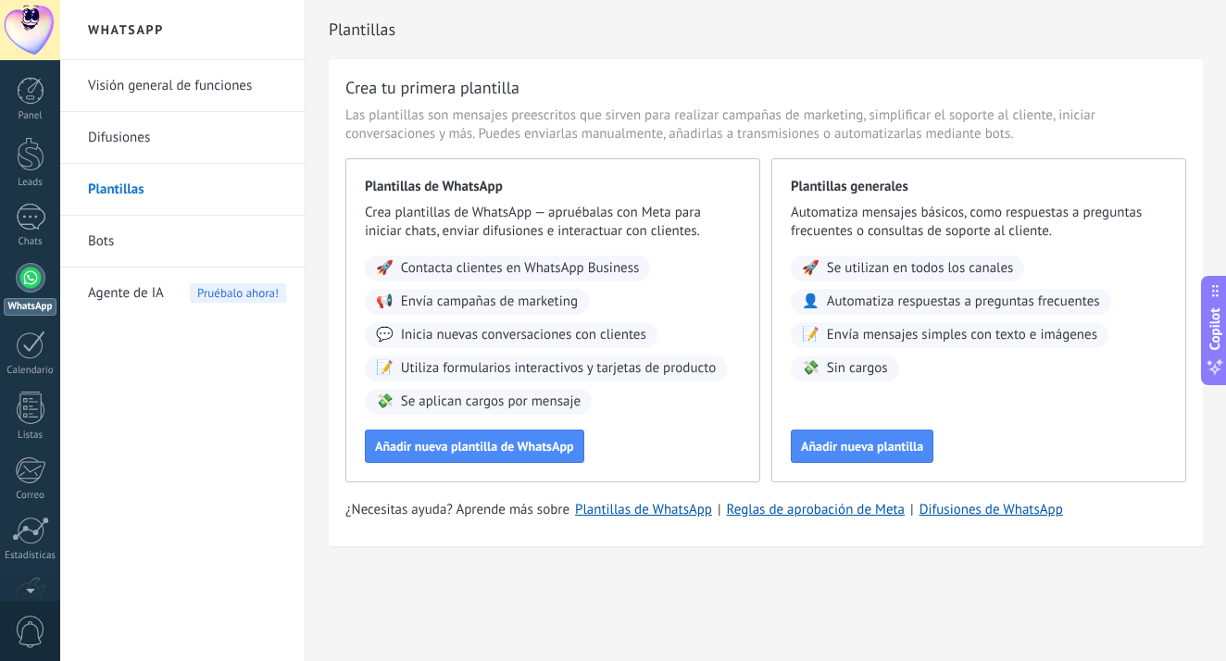
click at [144, 133] on link "Difusiones" at bounding box center [187, 138] width 198 height 52
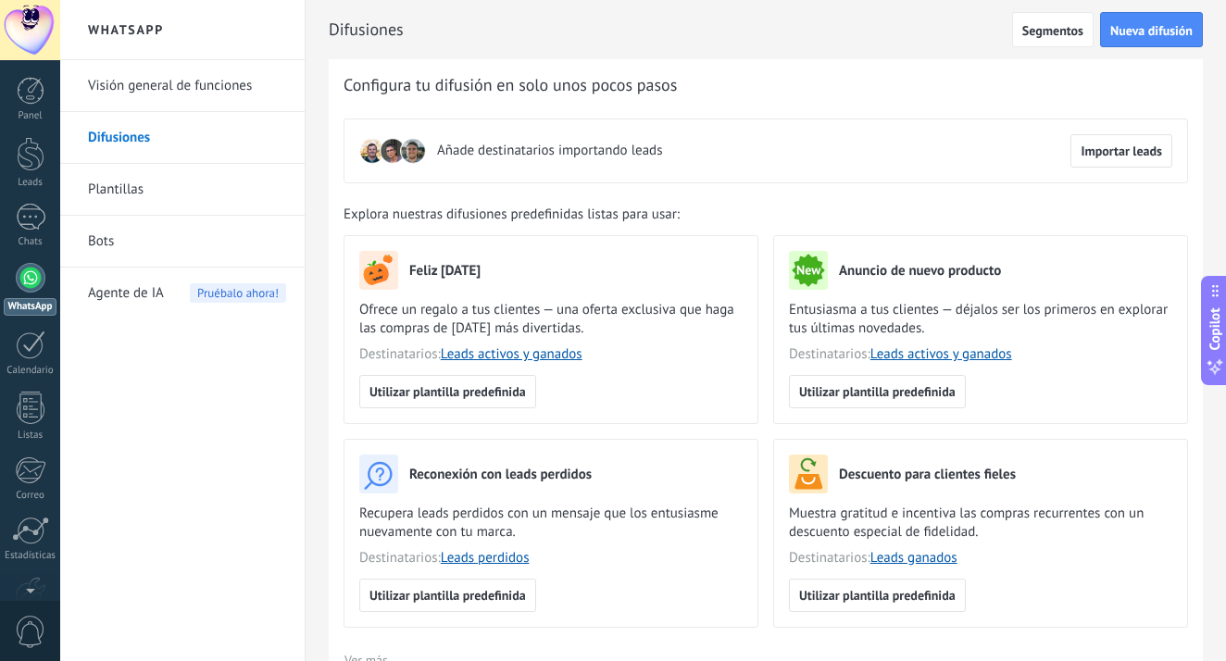
click at [172, 64] on link "Visión general de funciones" at bounding box center [187, 86] width 198 height 52
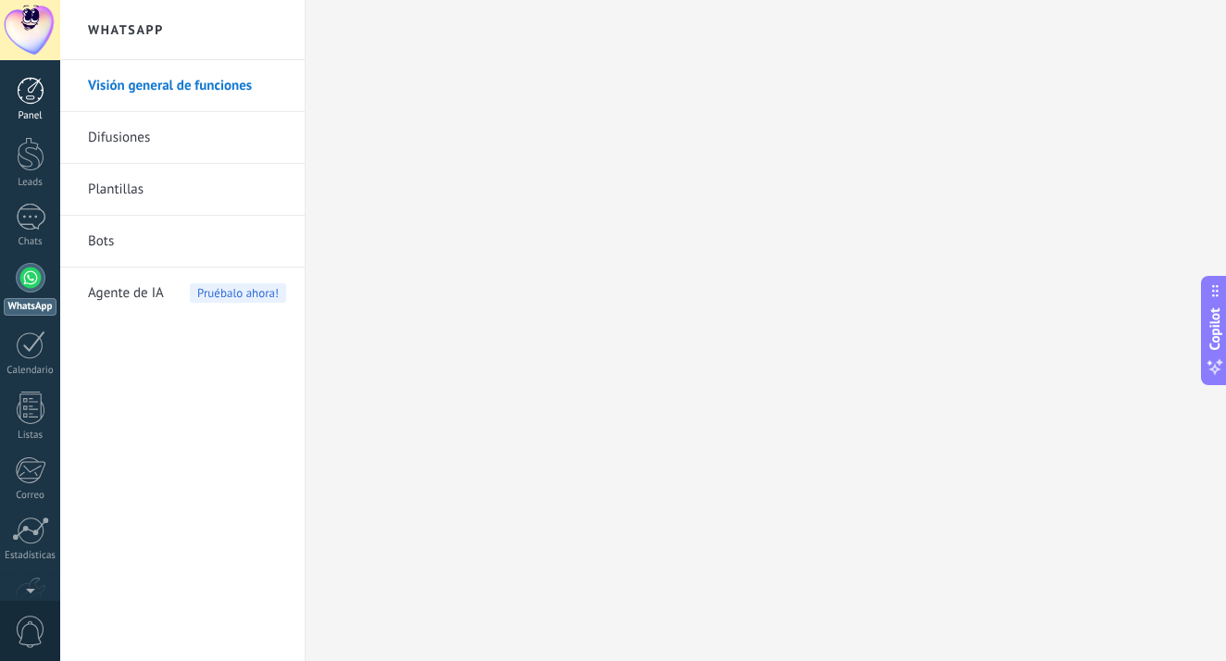
click at [23, 99] on div at bounding box center [31, 91] width 28 height 28
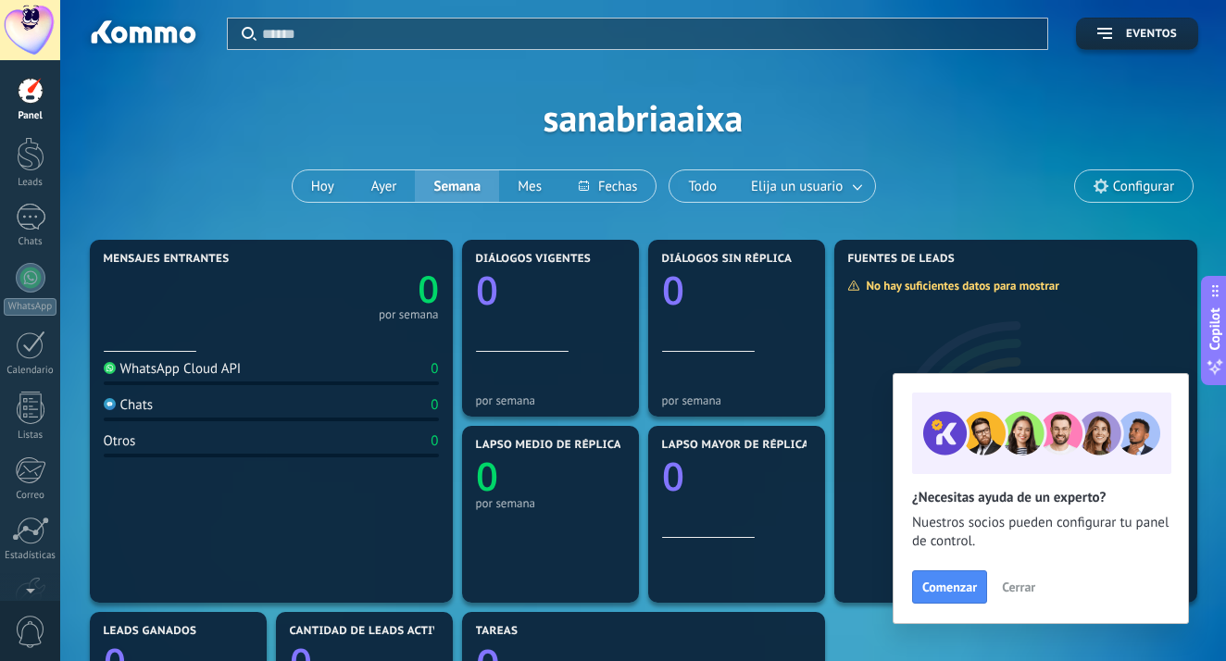
click at [1012, 152] on div "Aplicar Eventos sanabriaaixa [DATE] [DATE] Semana Mes Todo Elija un usuario Con…" at bounding box center [643, 117] width 1111 height 235
click at [1027, 588] on span "Cerrar" at bounding box center [1018, 587] width 33 height 13
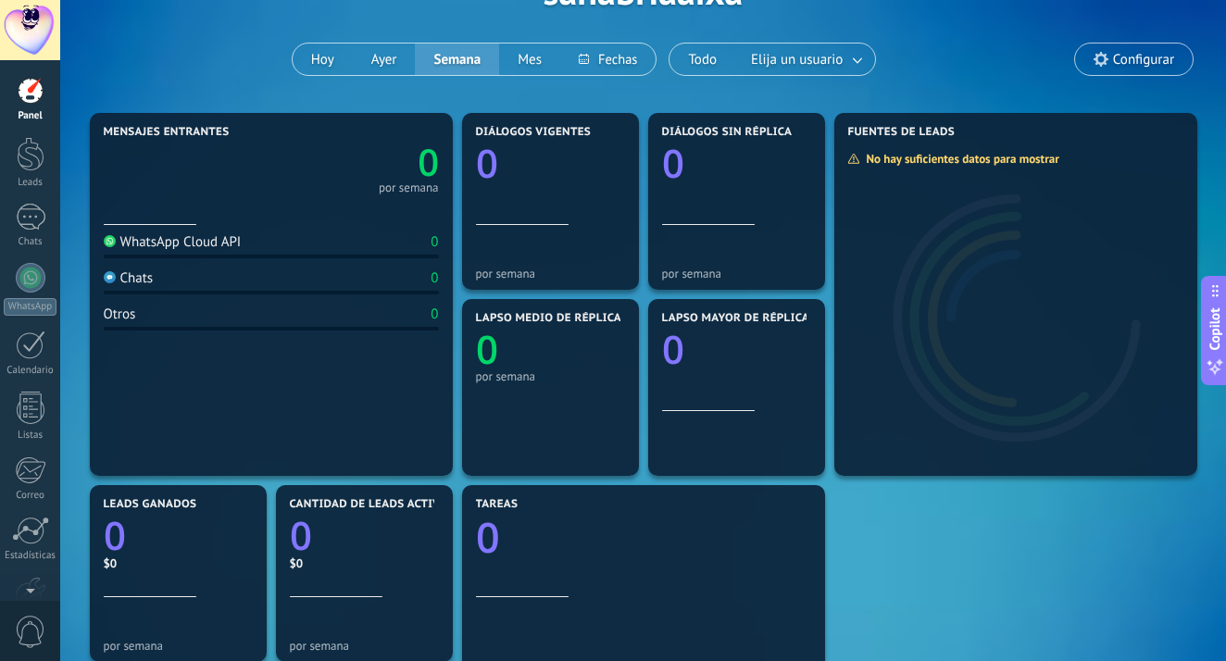
scroll to position [126, 0]
click at [262, 240] on div "WhatsApp Cloud API 0" at bounding box center [271, 246] width 335 height 25
click at [31, 285] on div at bounding box center [31, 278] width 30 height 30
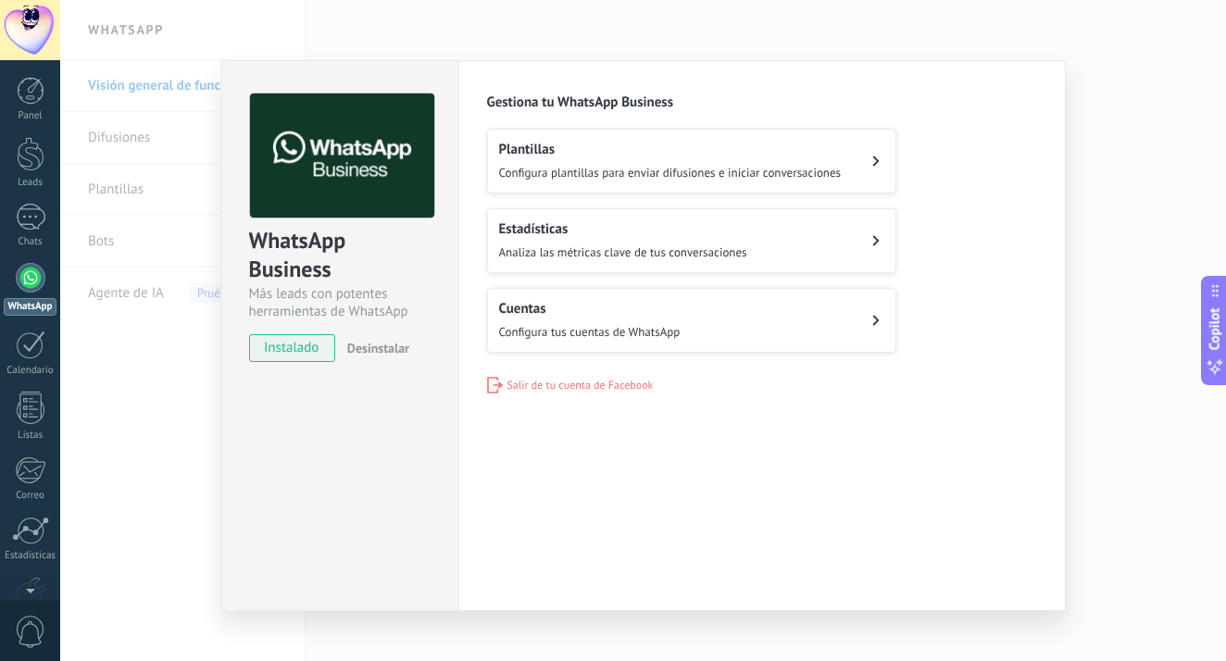
click at [886, 432] on div "Configuraciones Autorizaciones This tab logs the users who have granted integra…" at bounding box center [763, 335] width 608 height 551
click at [414, 31] on div "WhatsApp Business Más leads con potentes herramientas de WhatsApp instalado Des…" at bounding box center [643, 330] width 1166 height 661
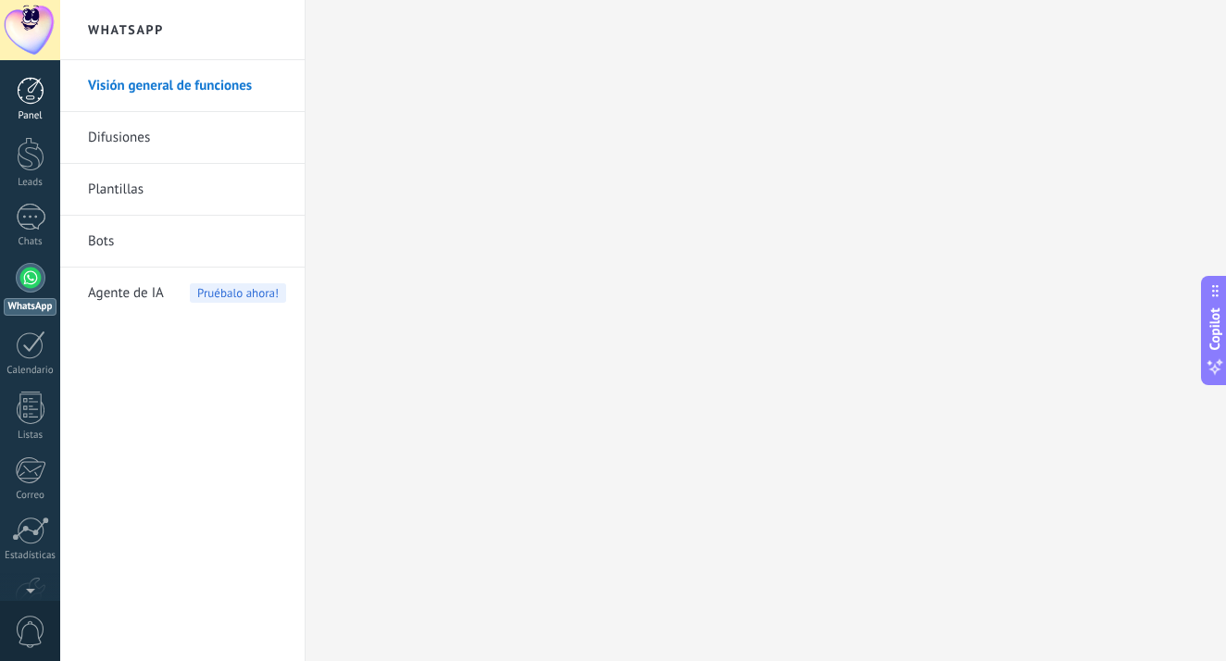
click at [25, 84] on div at bounding box center [31, 91] width 28 height 28
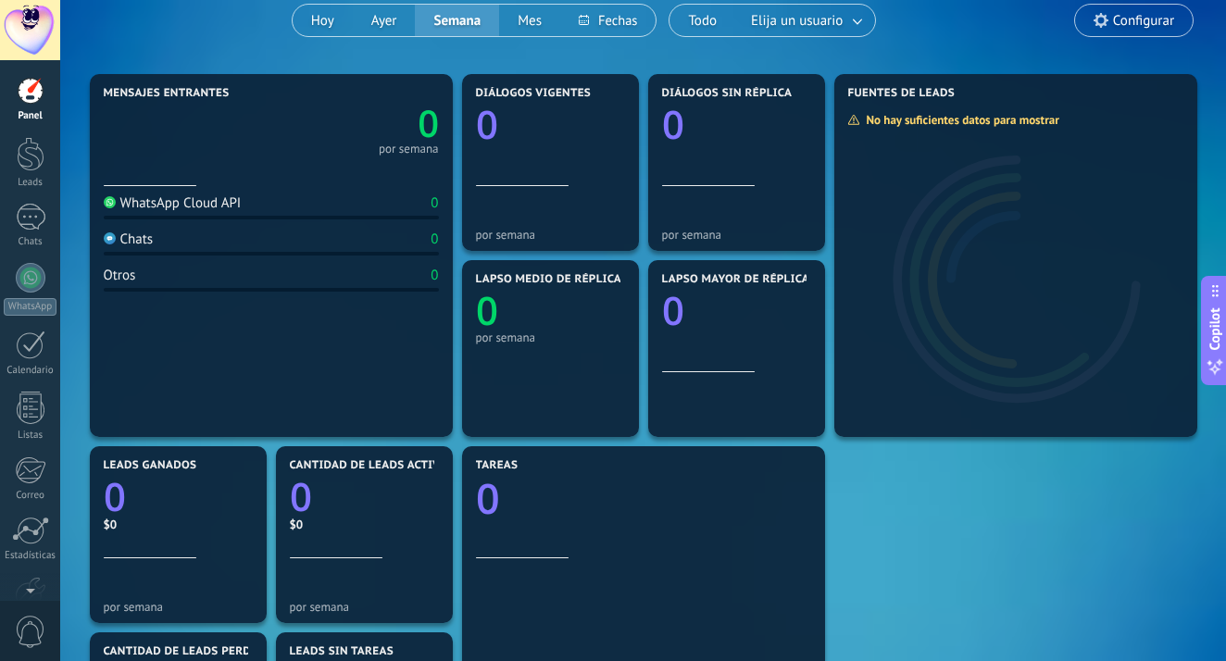
scroll to position [170, 0]
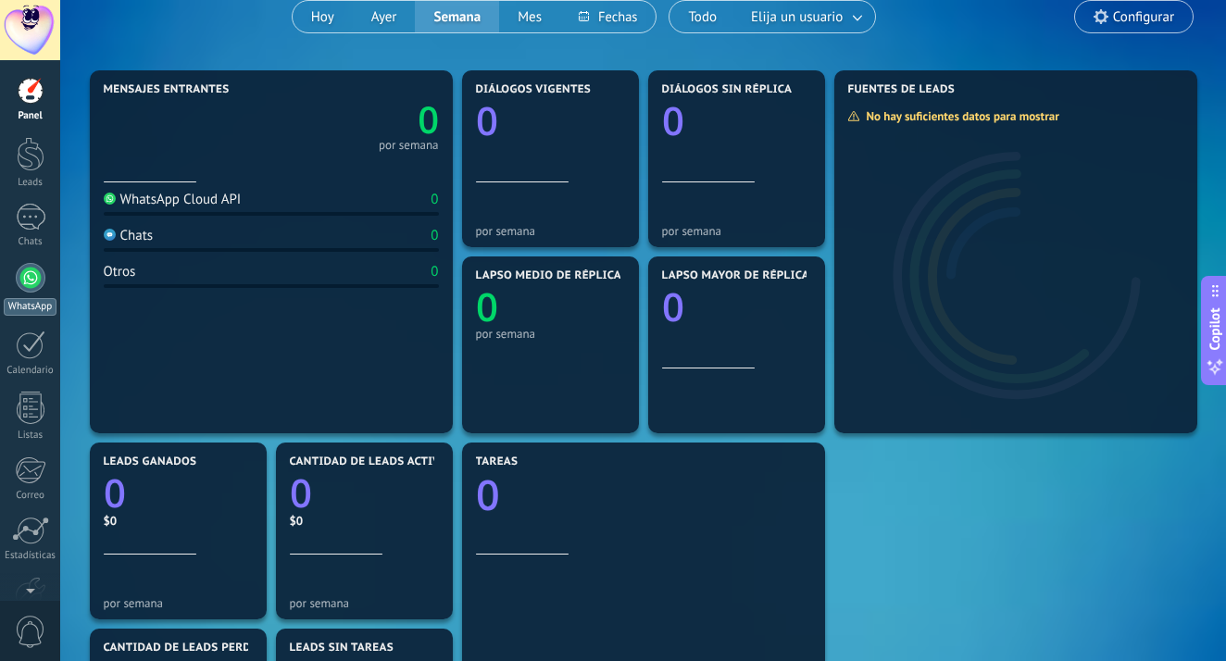
click at [29, 280] on div at bounding box center [31, 278] width 30 height 30
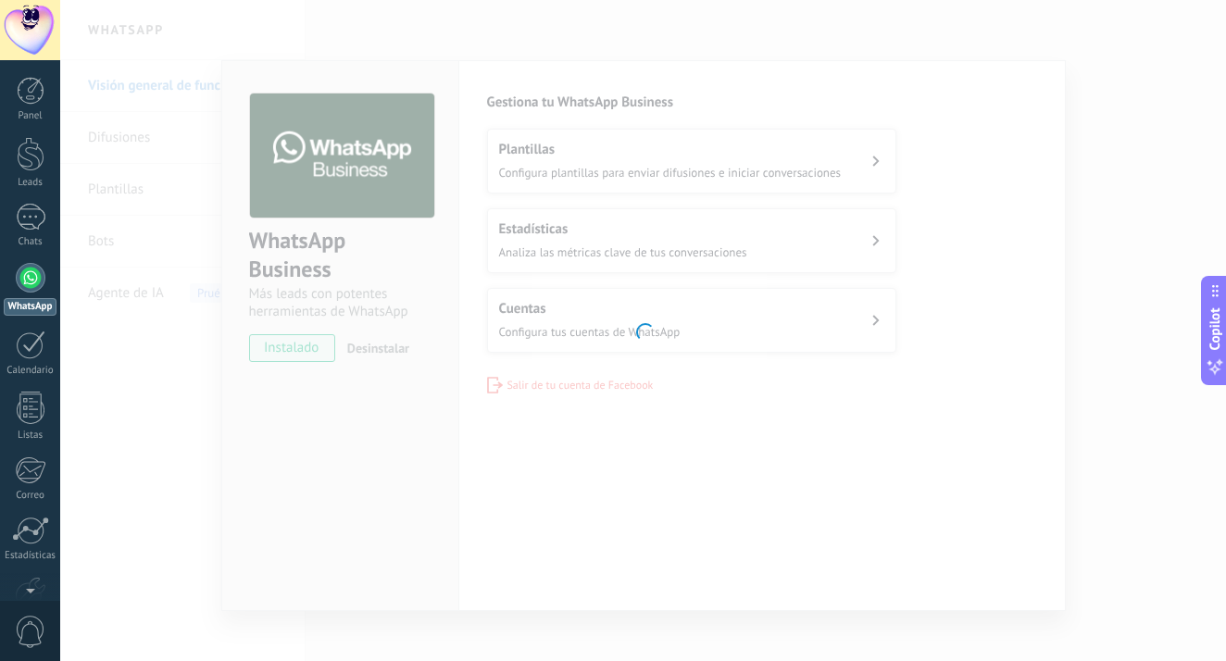
click at [882, 479] on div at bounding box center [643, 330] width 1166 height 661
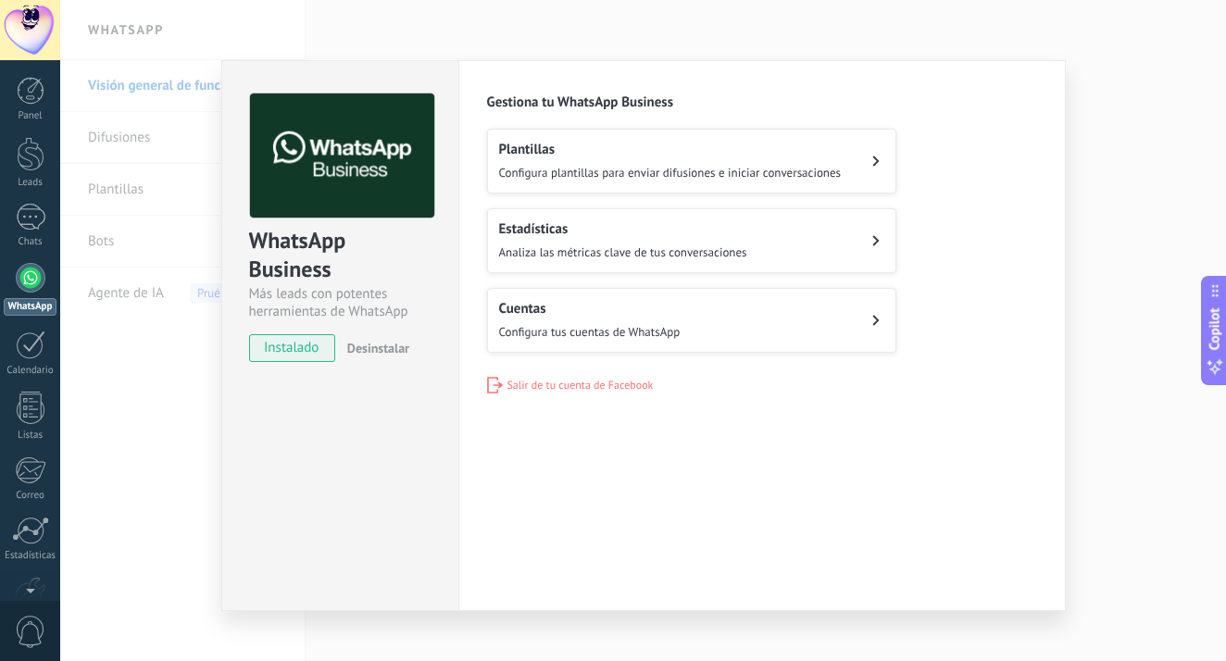
click at [817, 323] on button "Cuentas Configura tus cuentas de WhatsApp" at bounding box center [691, 320] width 409 height 65
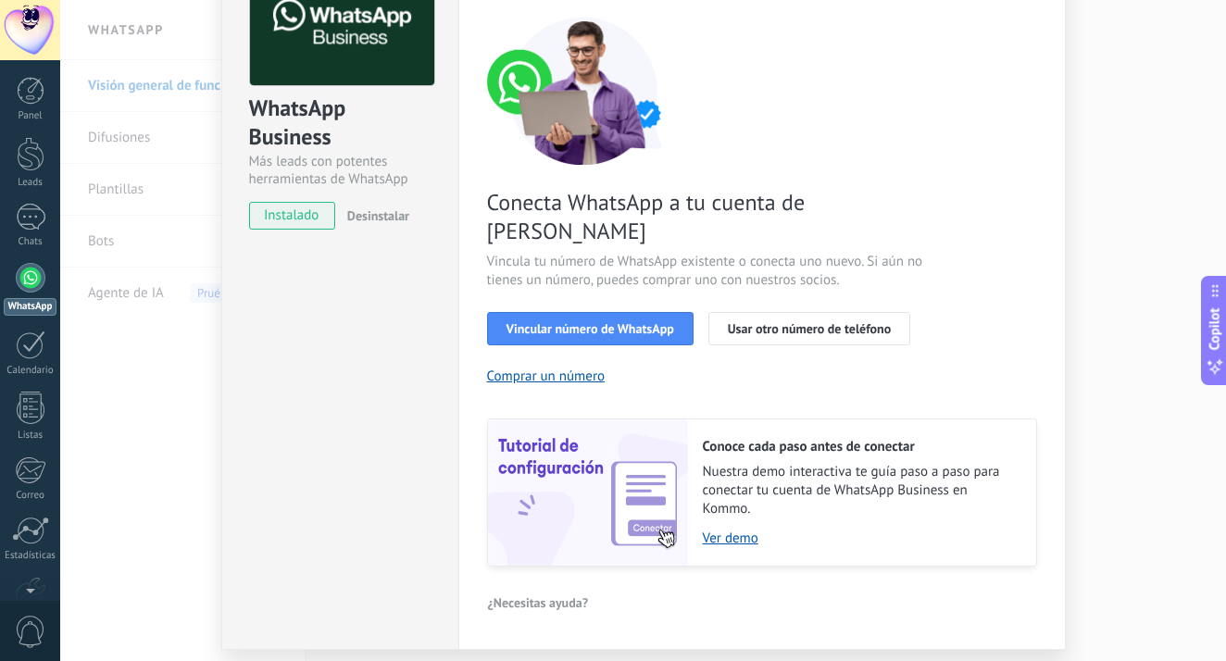
scroll to position [135, 0]
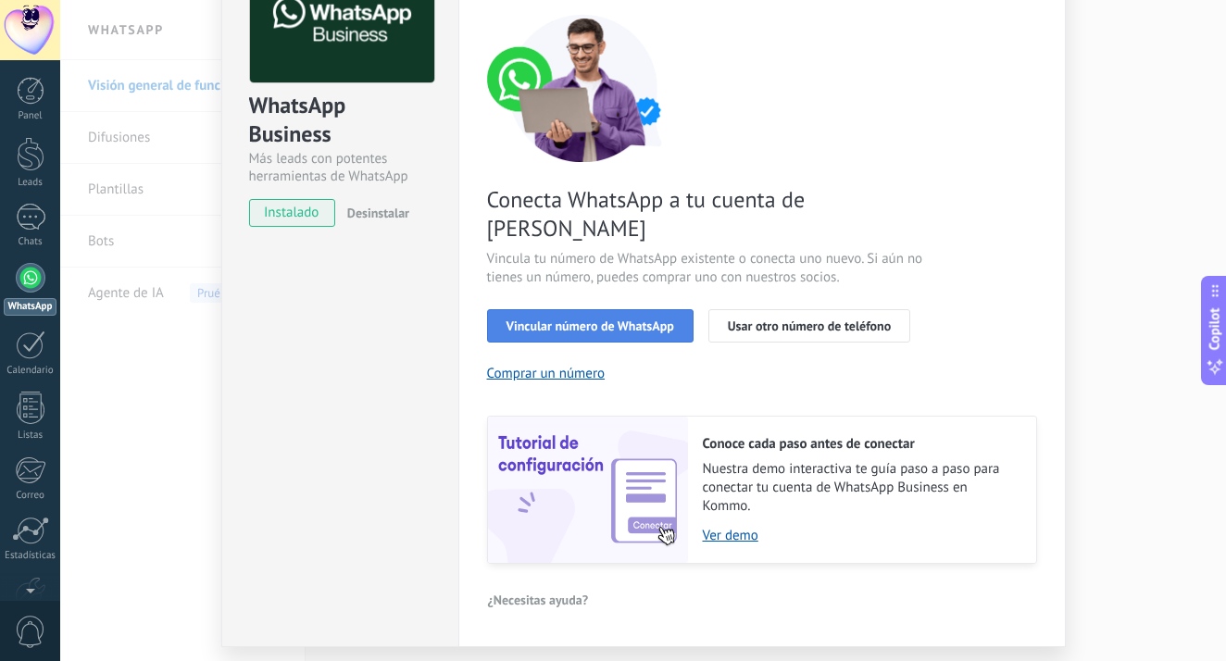
click at [668, 309] on button "Vincular número de WhatsApp" at bounding box center [590, 325] width 207 height 33
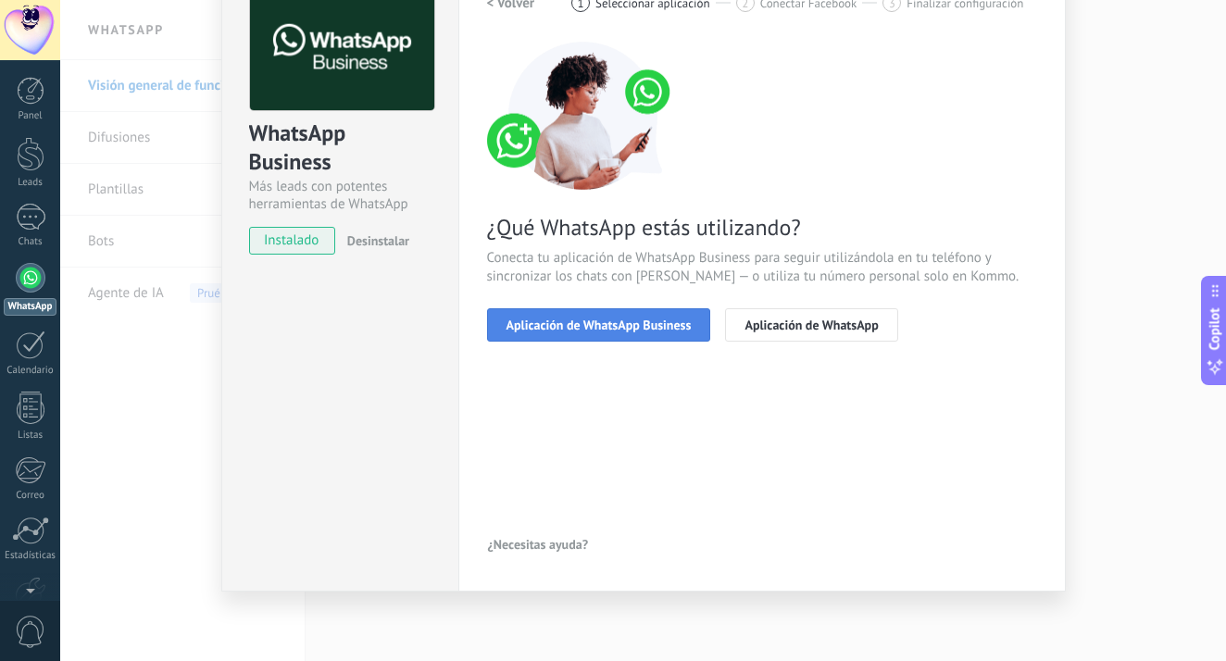
click at [659, 334] on button "Aplicación de WhatsApp Business" at bounding box center [599, 324] width 224 height 33
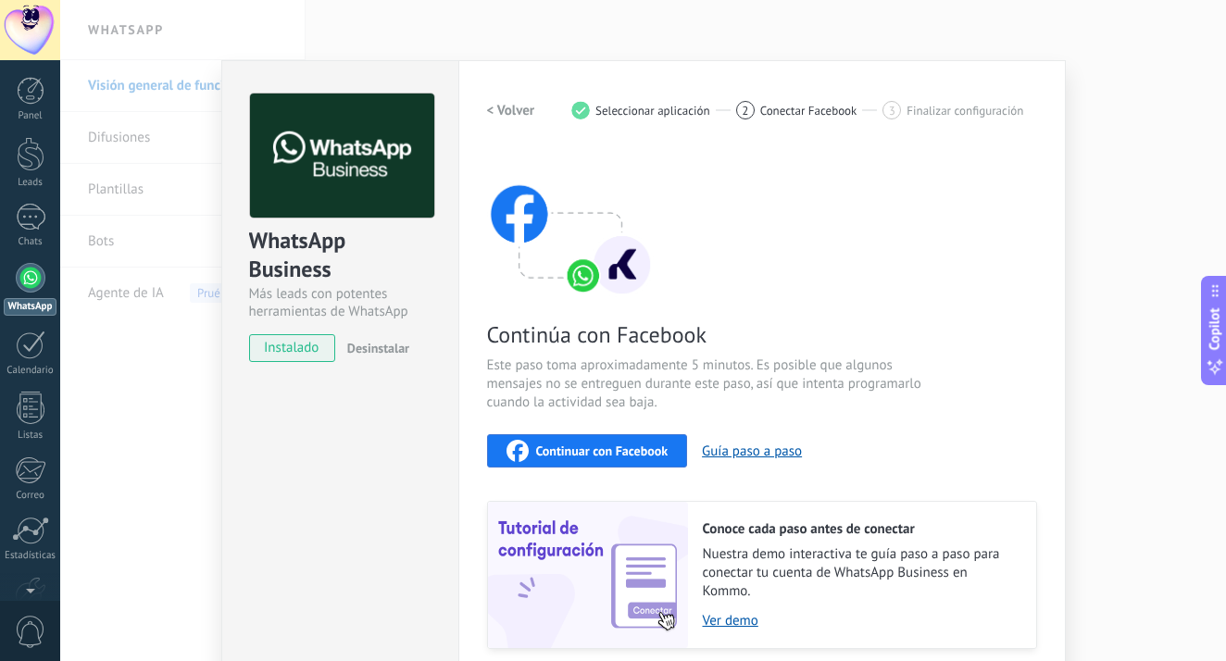
scroll to position [0, 0]
click at [594, 449] on span "Continuar con Facebook" at bounding box center [602, 451] width 132 height 13
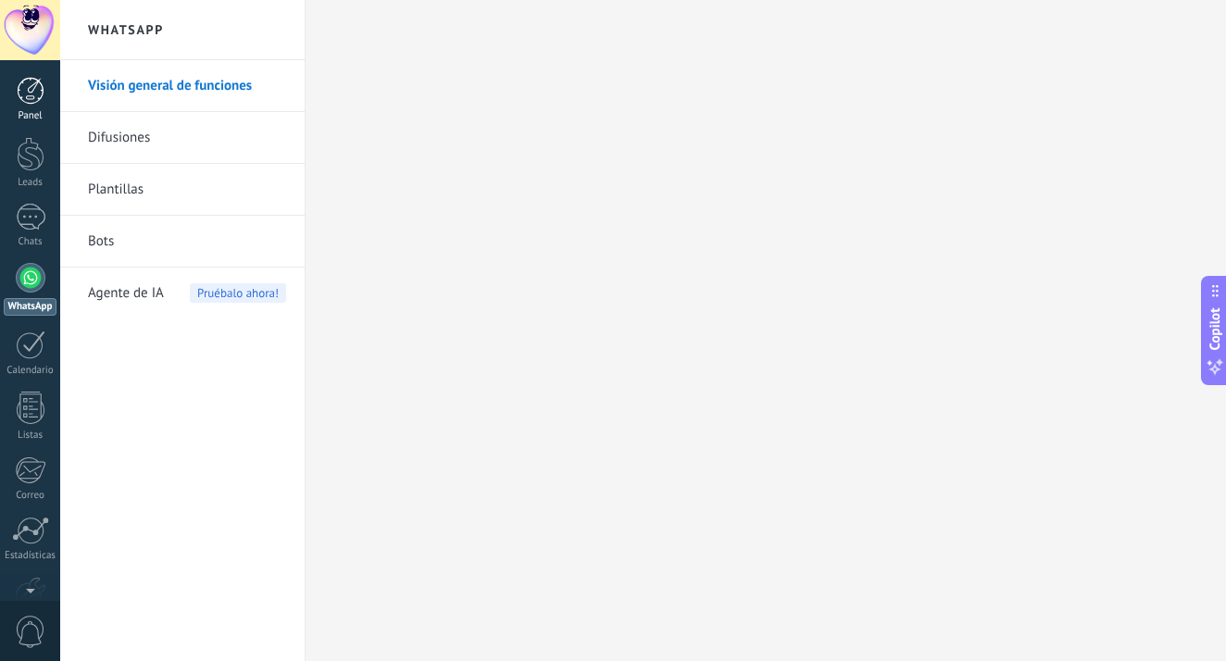
click at [31, 105] on link "Panel" at bounding box center [30, 99] width 60 height 45
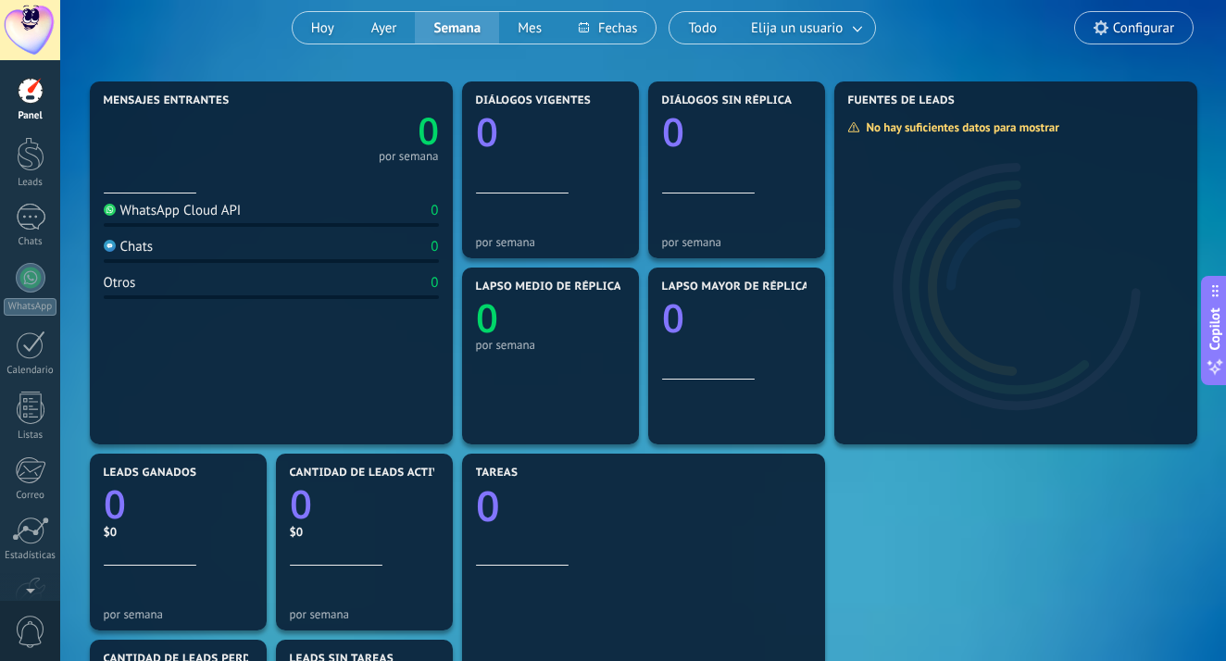
scroll to position [162, 0]
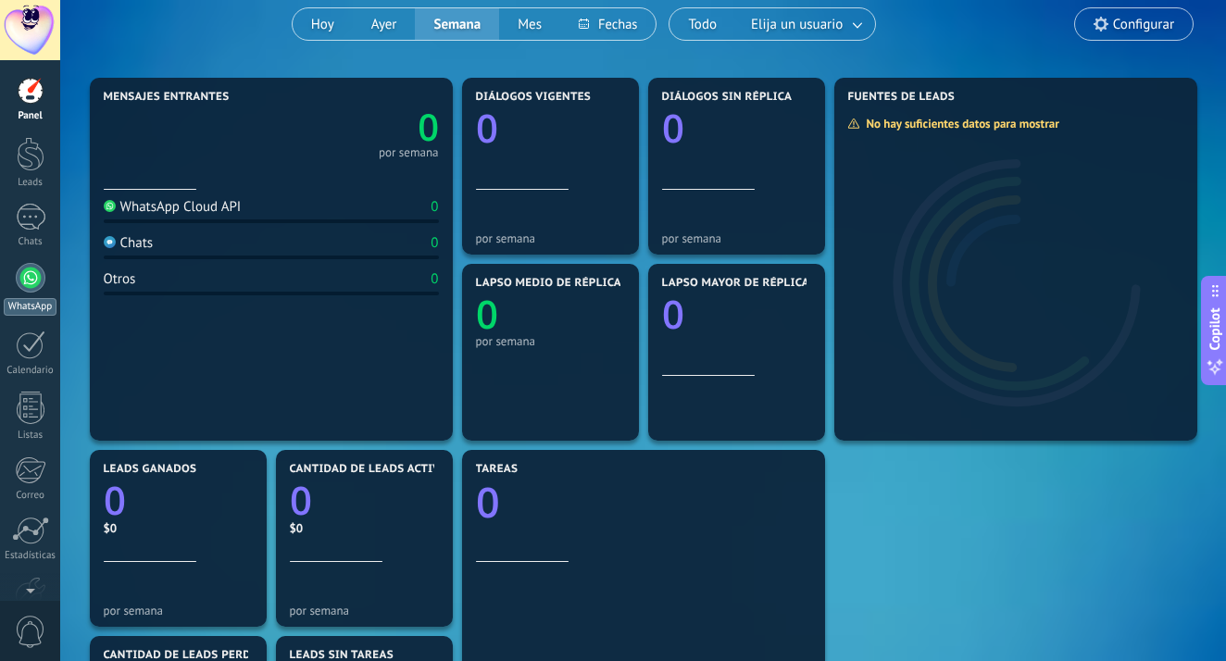
click at [28, 292] on div at bounding box center [31, 278] width 30 height 30
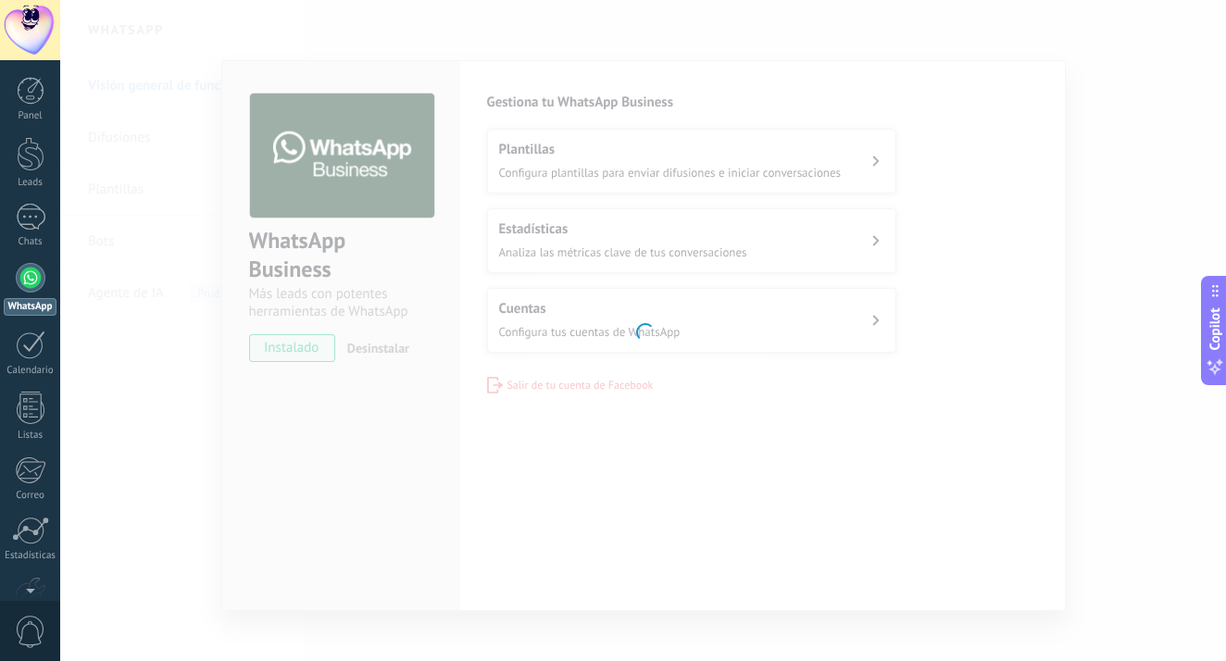
click at [400, 448] on div at bounding box center [643, 330] width 1166 height 661
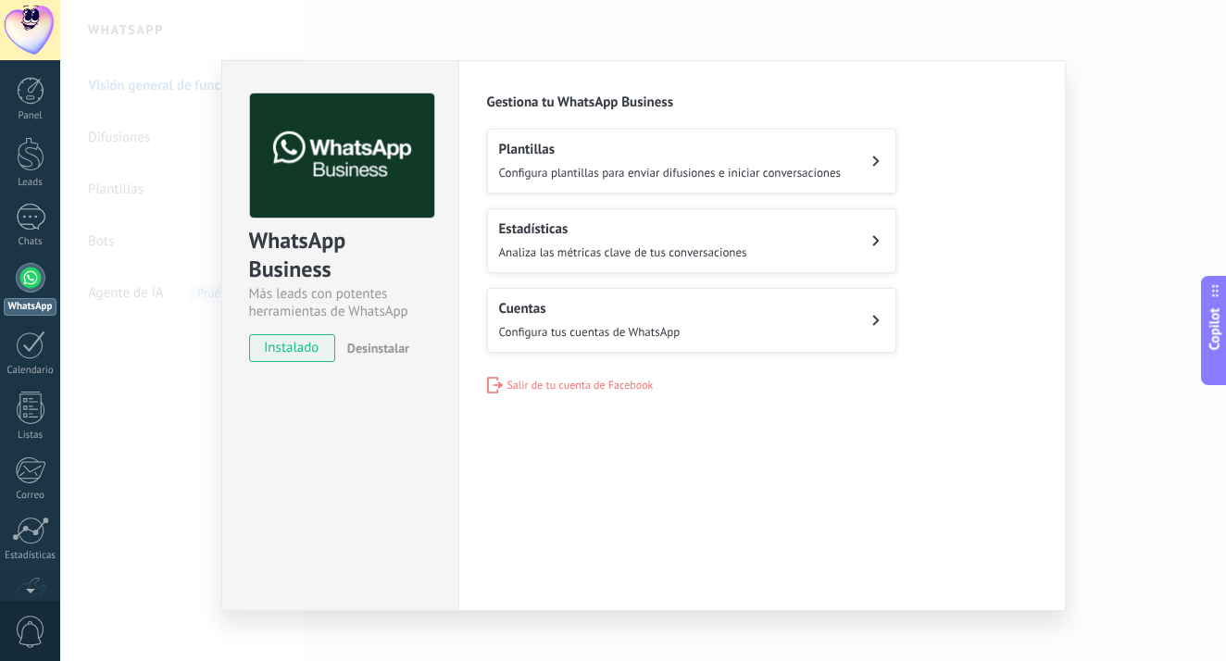
click at [368, 347] on span "Desinstalar" at bounding box center [378, 348] width 62 height 17
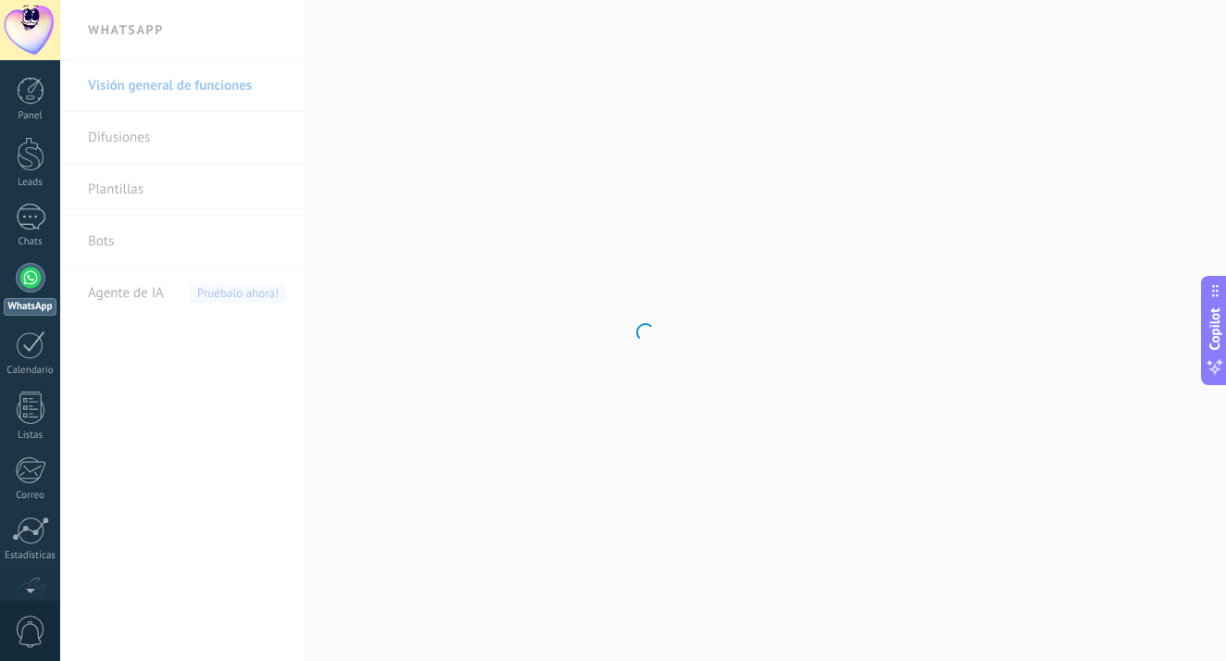
click at [232, 329] on div at bounding box center [643, 330] width 1166 height 661
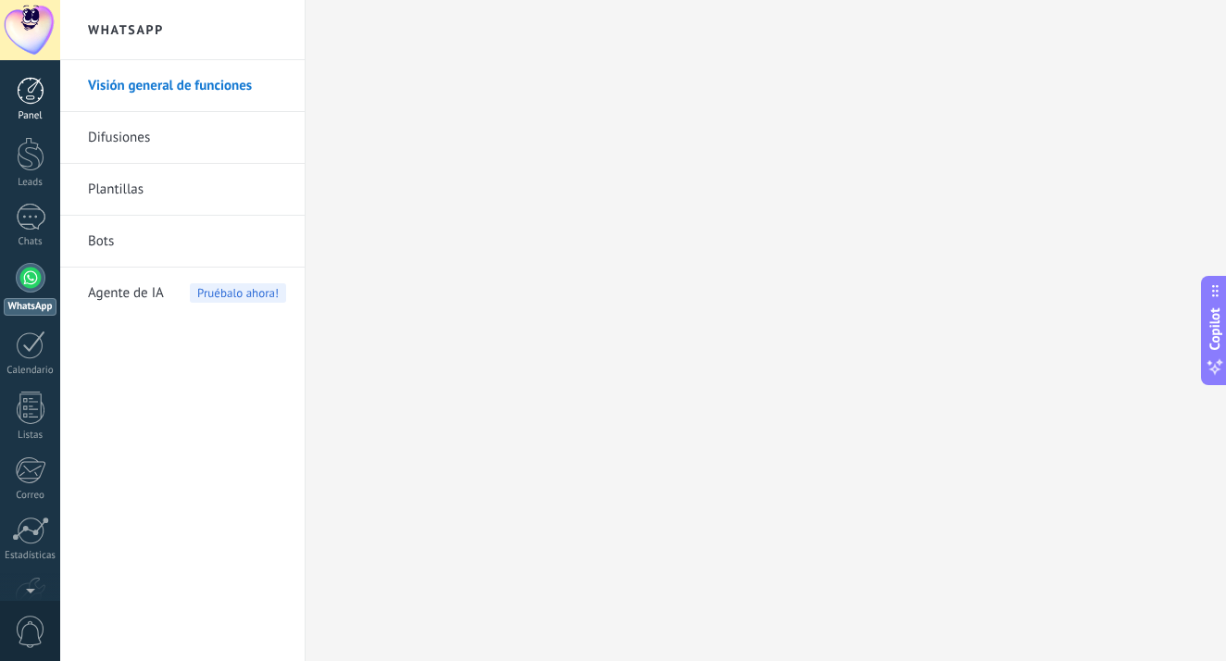
click at [29, 88] on div at bounding box center [31, 91] width 28 height 28
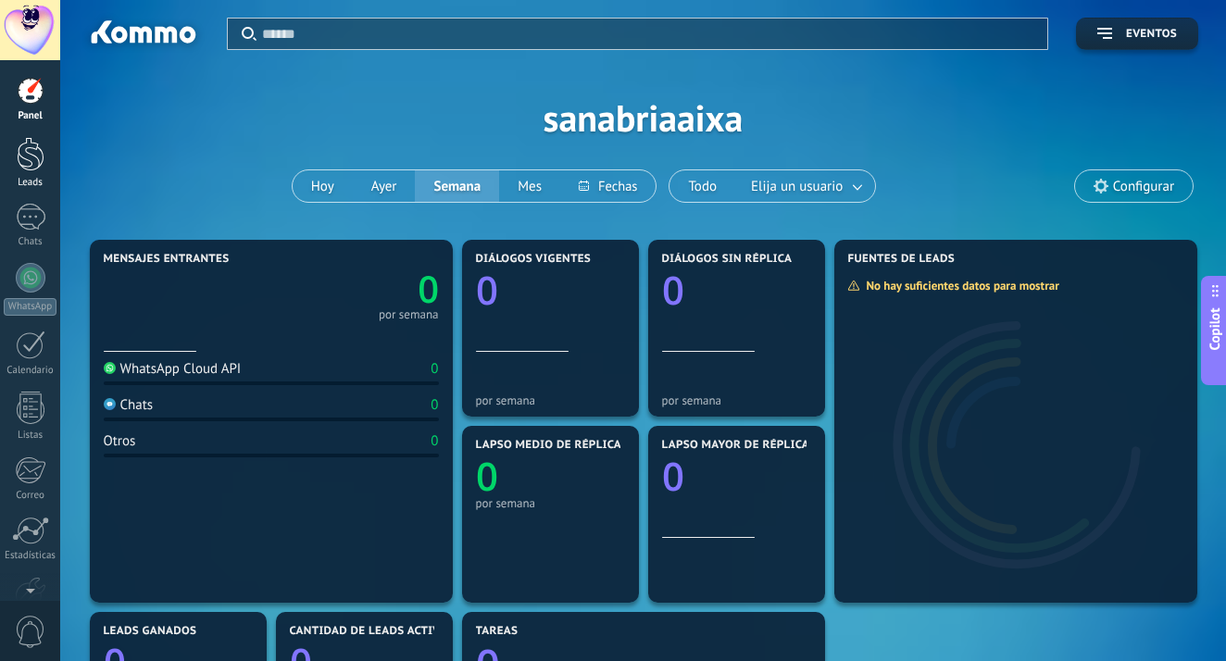
click at [38, 162] on div at bounding box center [31, 154] width 28 height 34
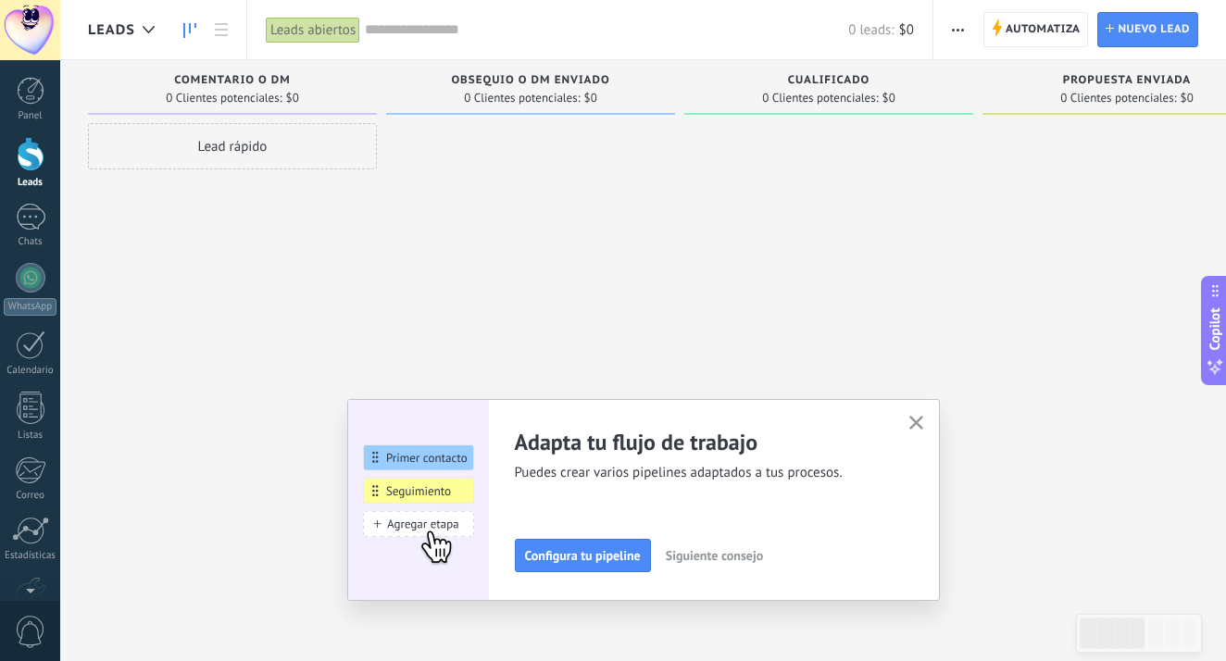
click at [37, 40] on div at bounding box center [30, 30] width 60 height 60
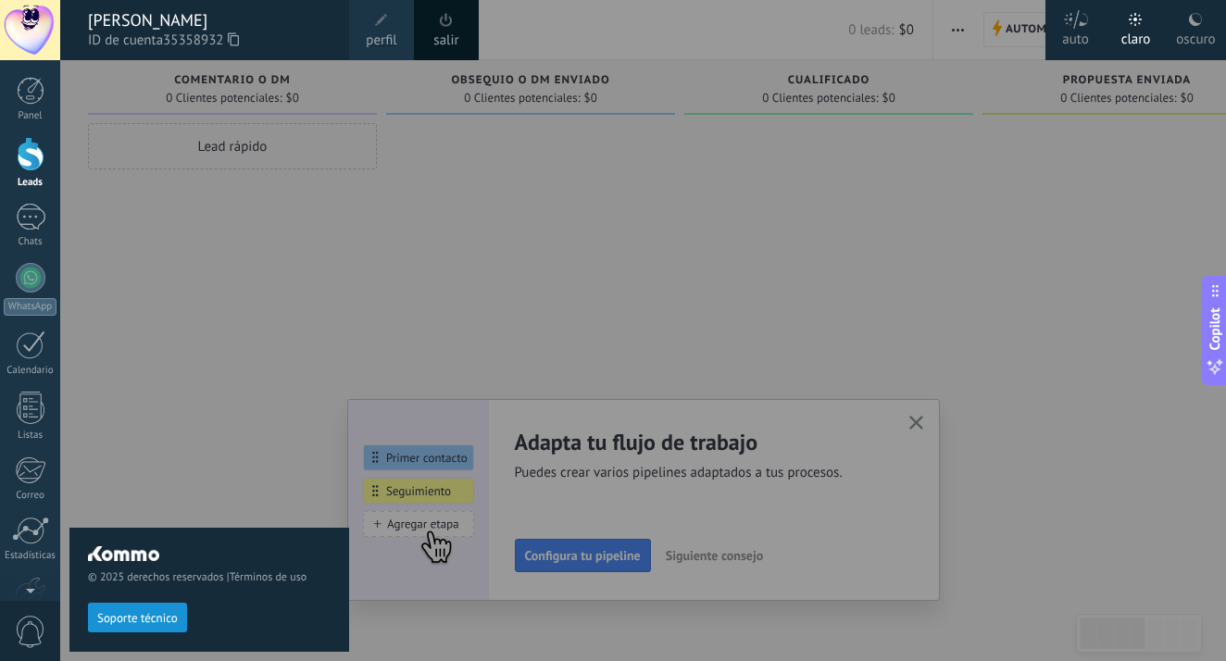
click at [464, 45] on div "salir" at bounding box center [446, 30] width 65 height 60
